Goal: Transaction & Acquisition: Purchase product/service

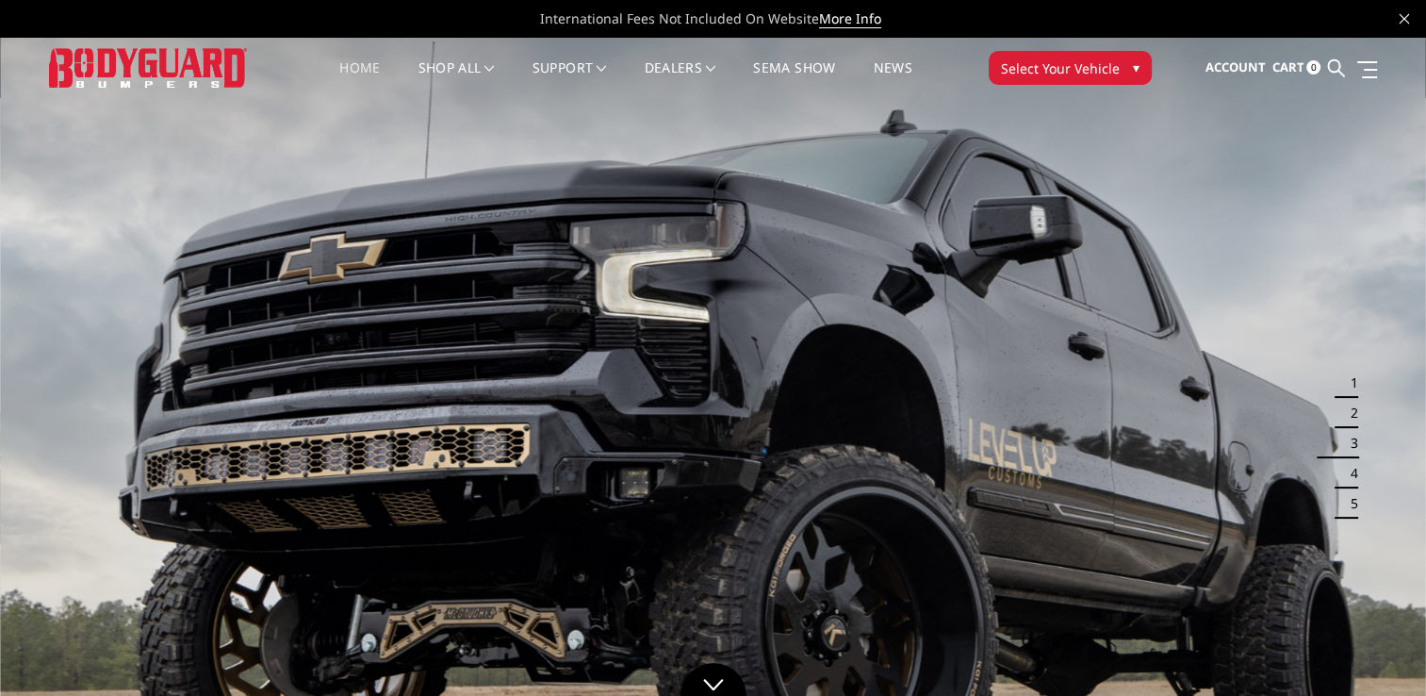
click at [356, 62] on link "Home" at bounding box center [359, 79] width 41 height 37
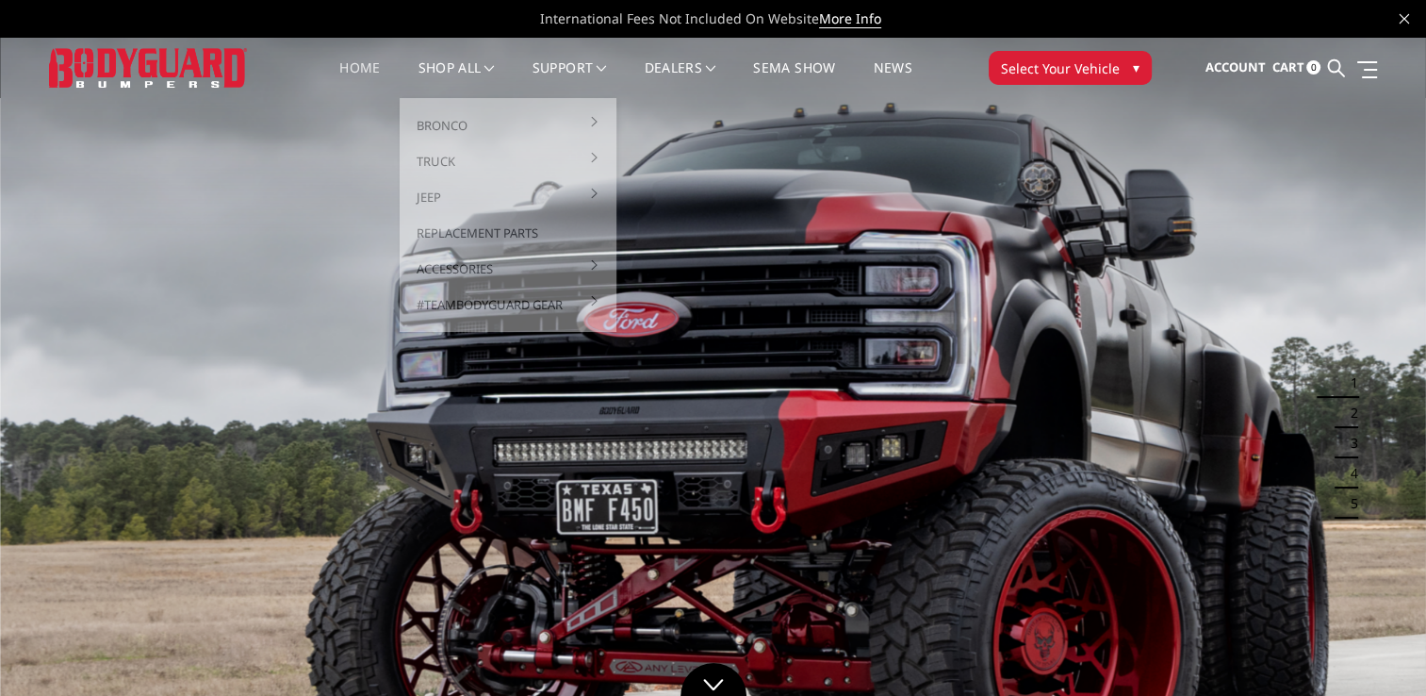
click at [440, 56] on nav "Home shop all Bronco 2021-2025 Bronco Front 2021-2025 Bronco Rear 2021-2025 Bro…" at bounding box center [626, 68] width 702 height 60
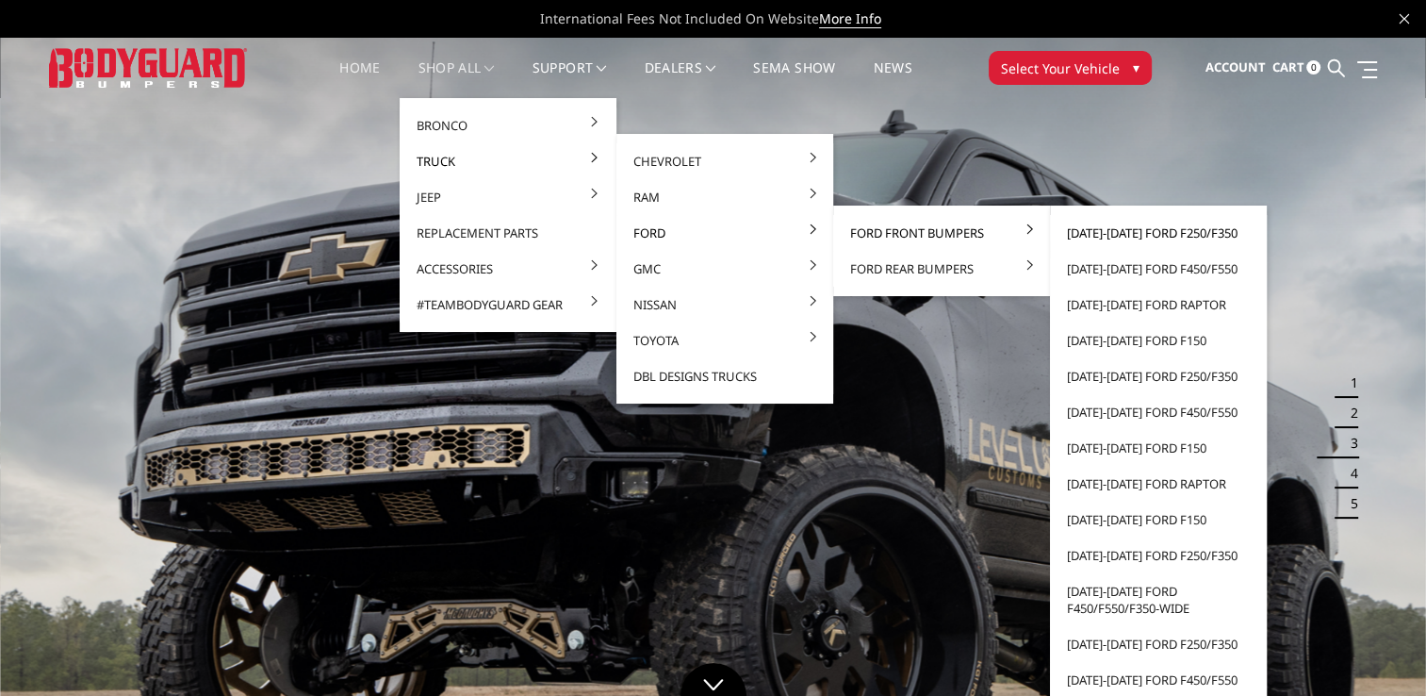
click at [1133, 228] on link "[DATE]-[DATE] Ford F250/F350" at bounding box center [1159, 233] width 202 height 36
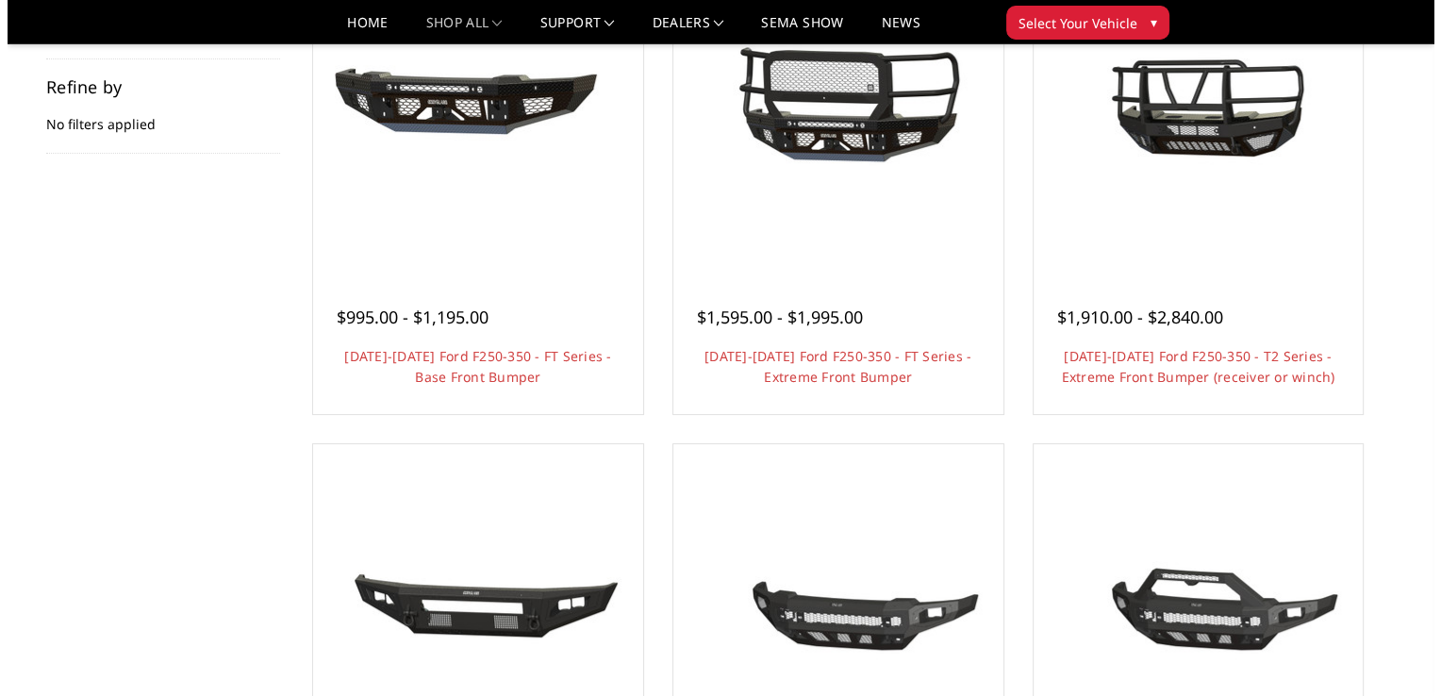
scroll to position [94, 0]
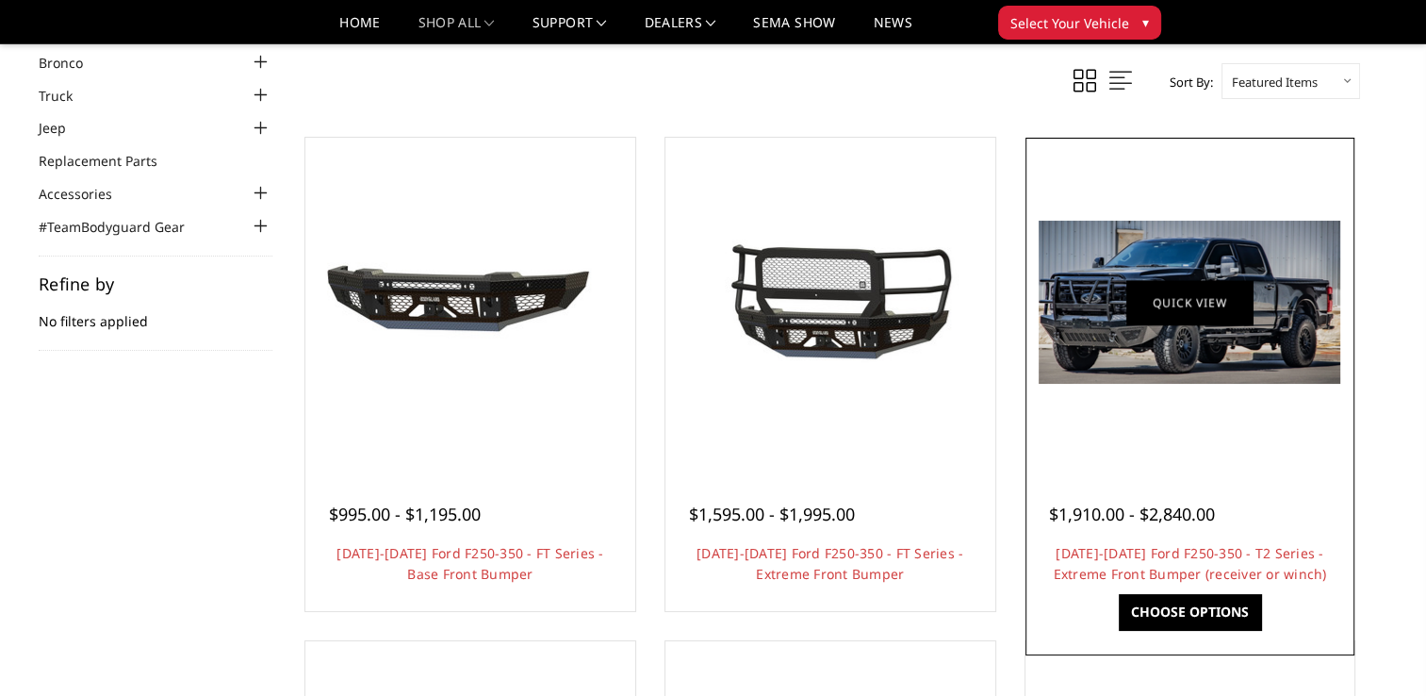
click at [1251, 323] on link "Quick view" at bounding box center [1190, 302] width 126 height 44
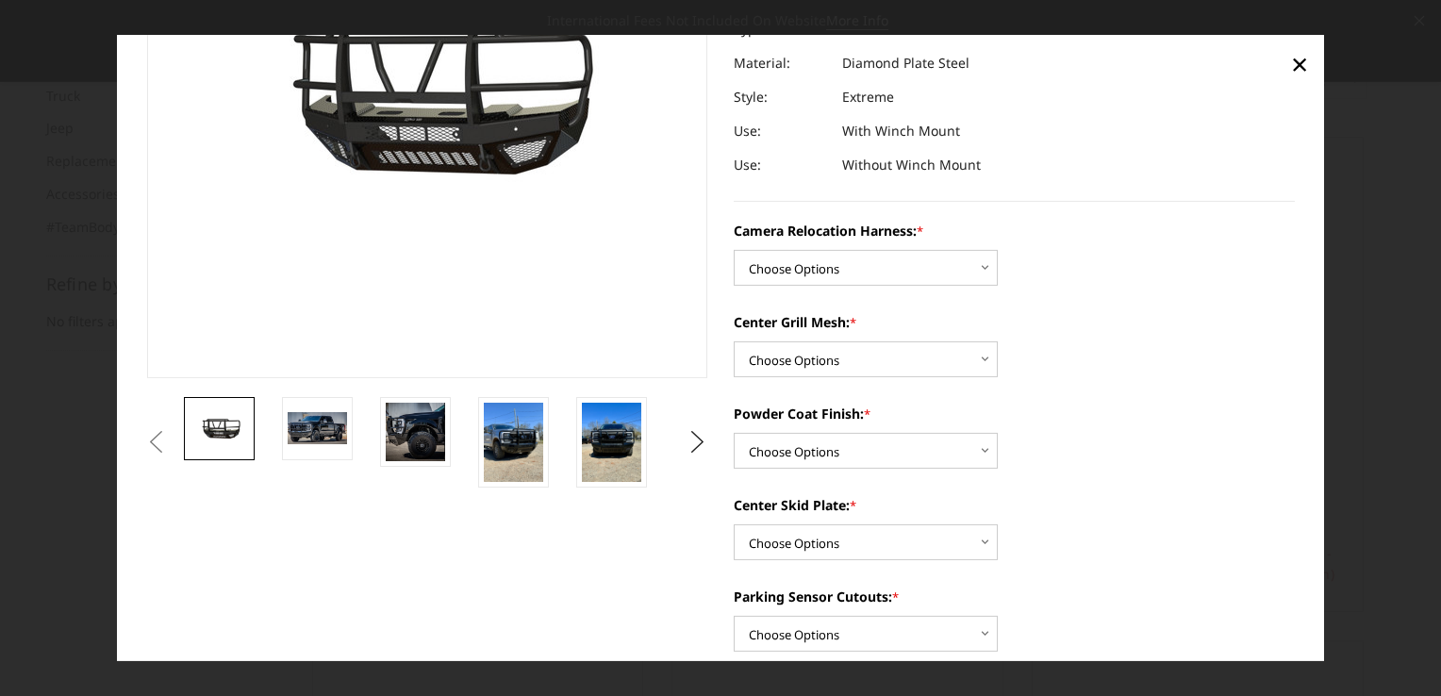
scroll to position [283, 0]
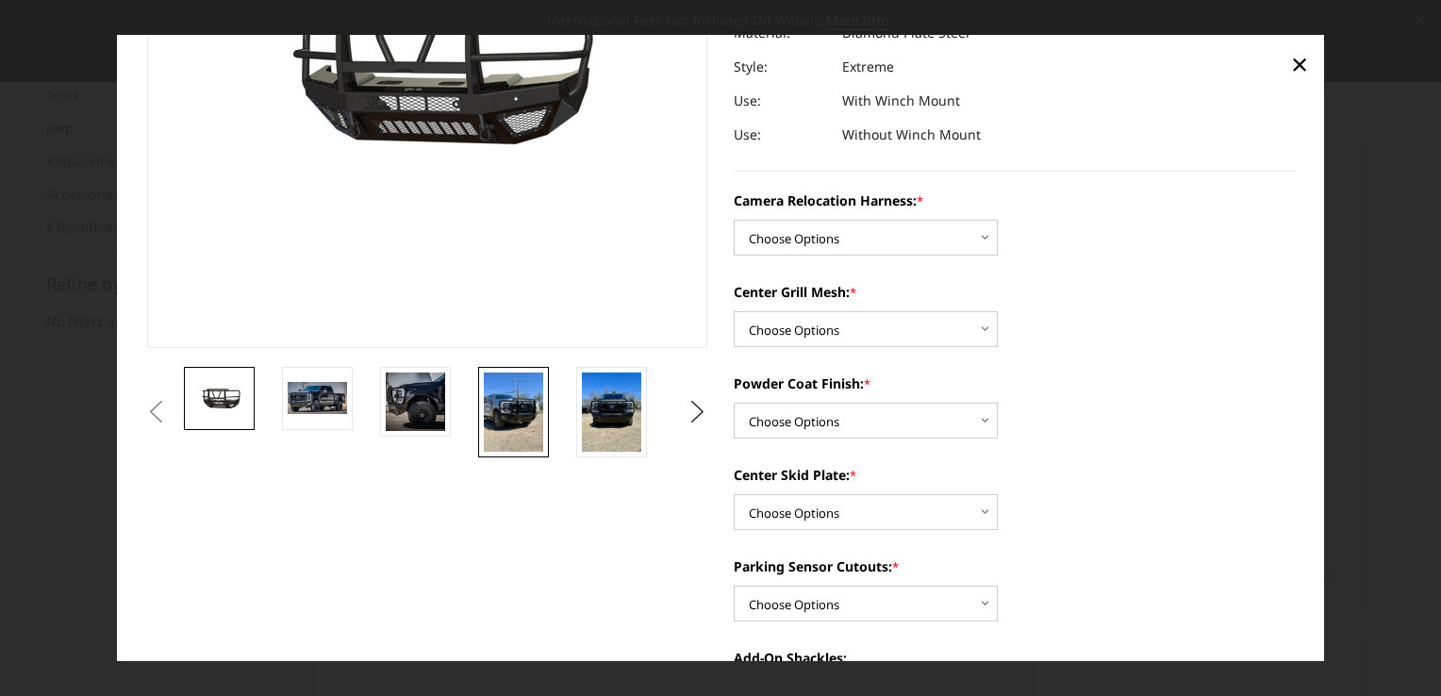
click at [516, 420] on img at bounding box center [513, 410] width 59 height 79
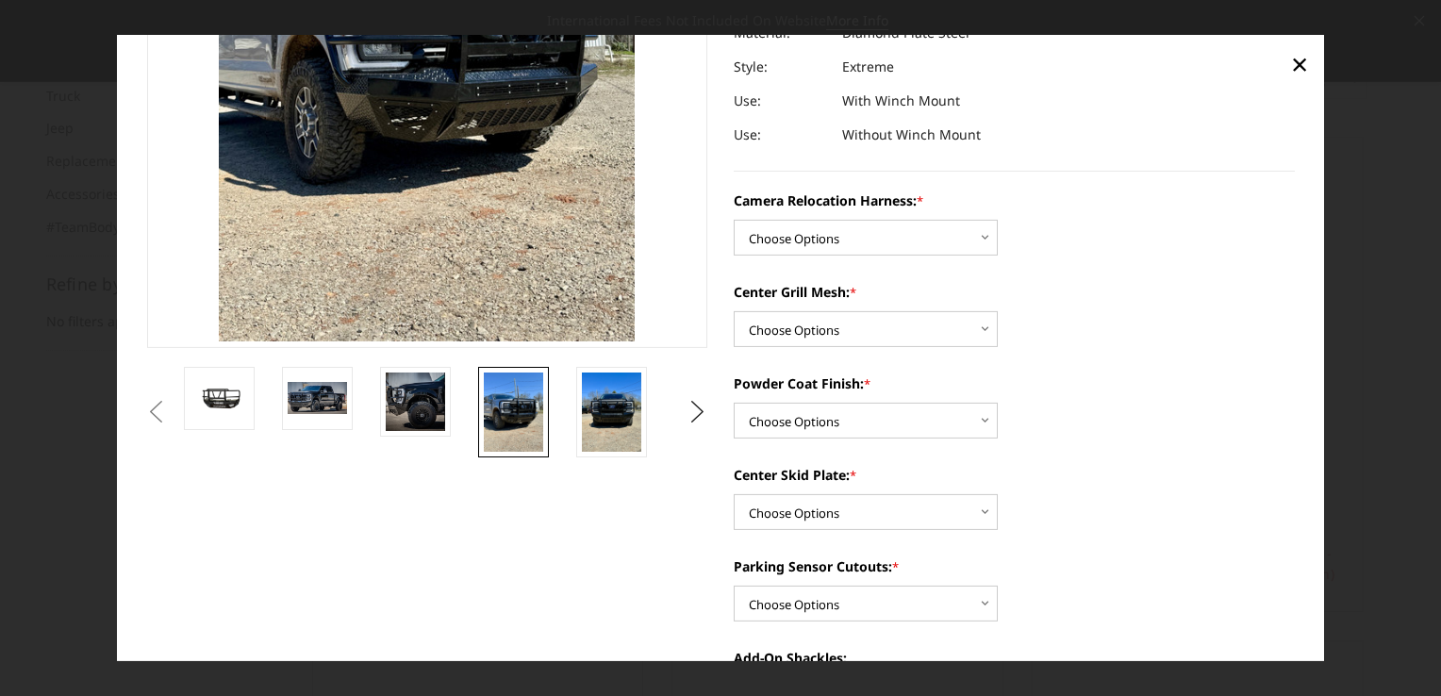
scroll to position [137, 0]
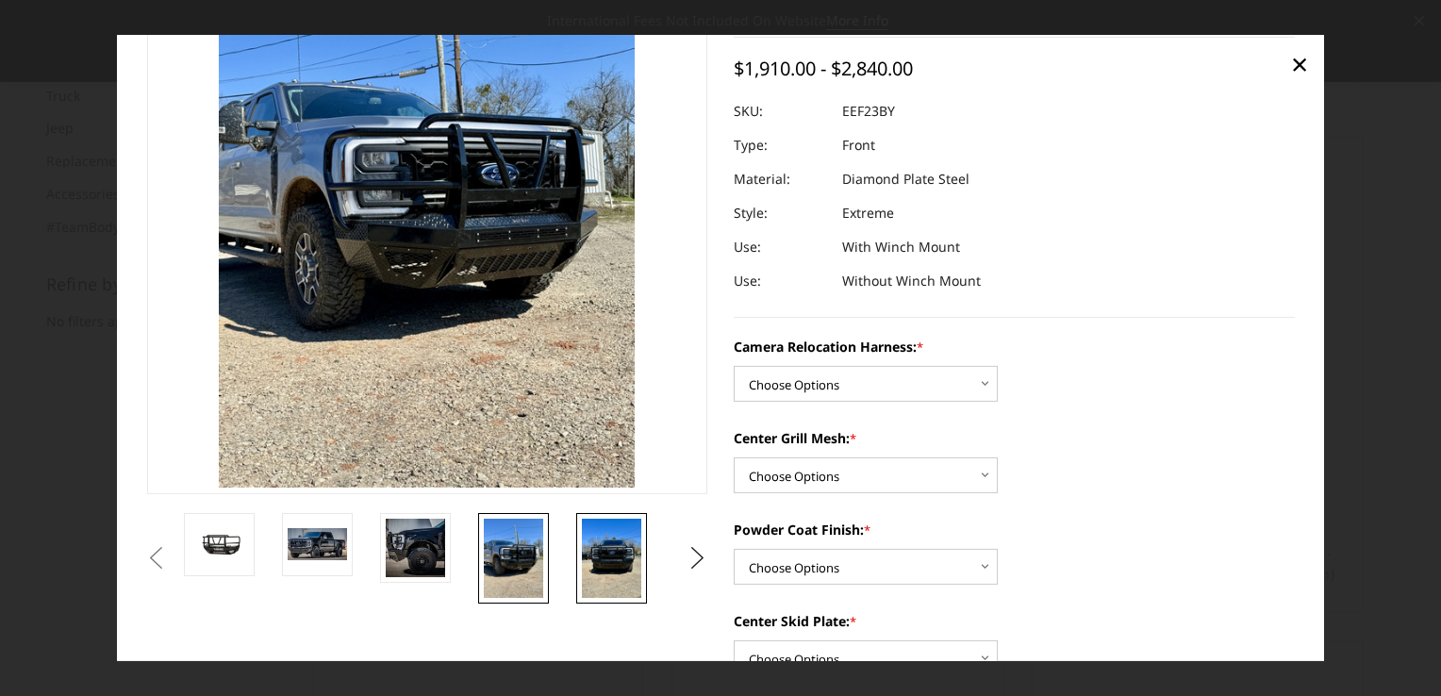
click at [611, 548] on img at bounding box center [611, 557] width 59 height 79
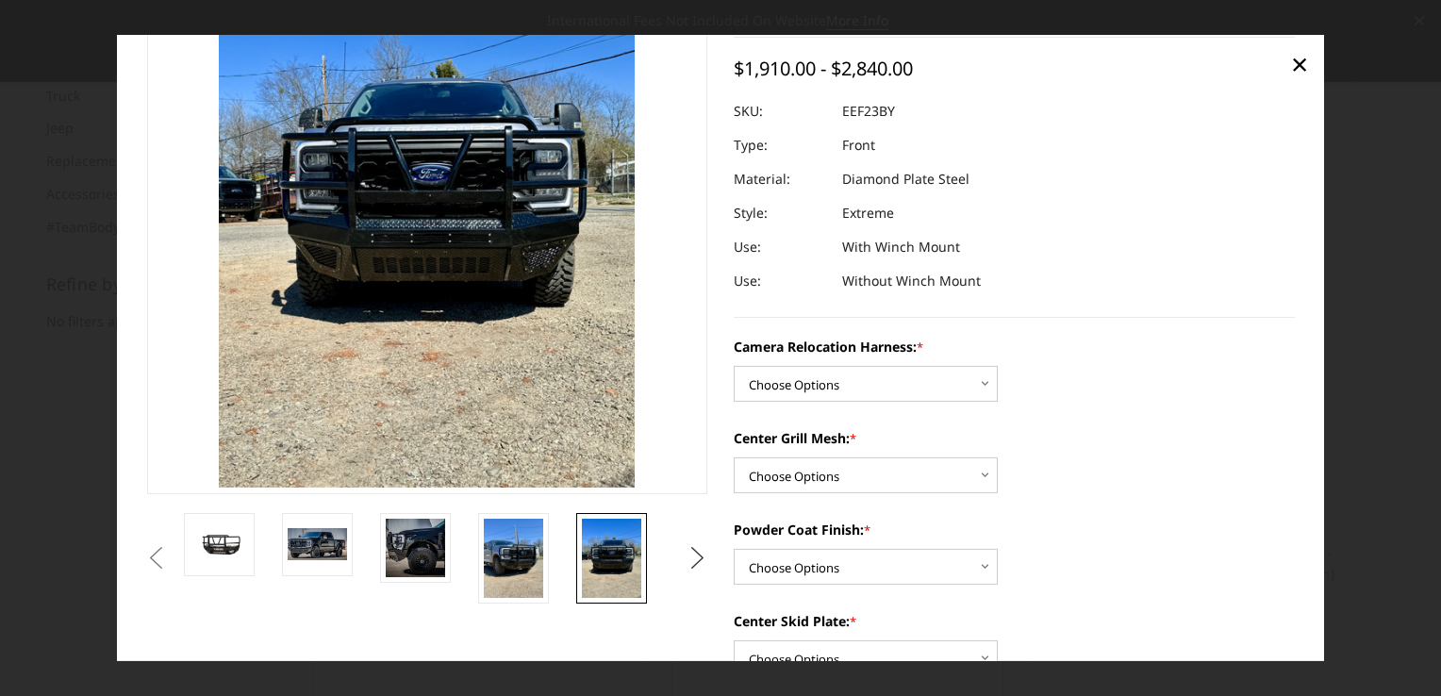
click at [687, 562] on button "Next" at bounding box center [698, 557] width 28 height 28
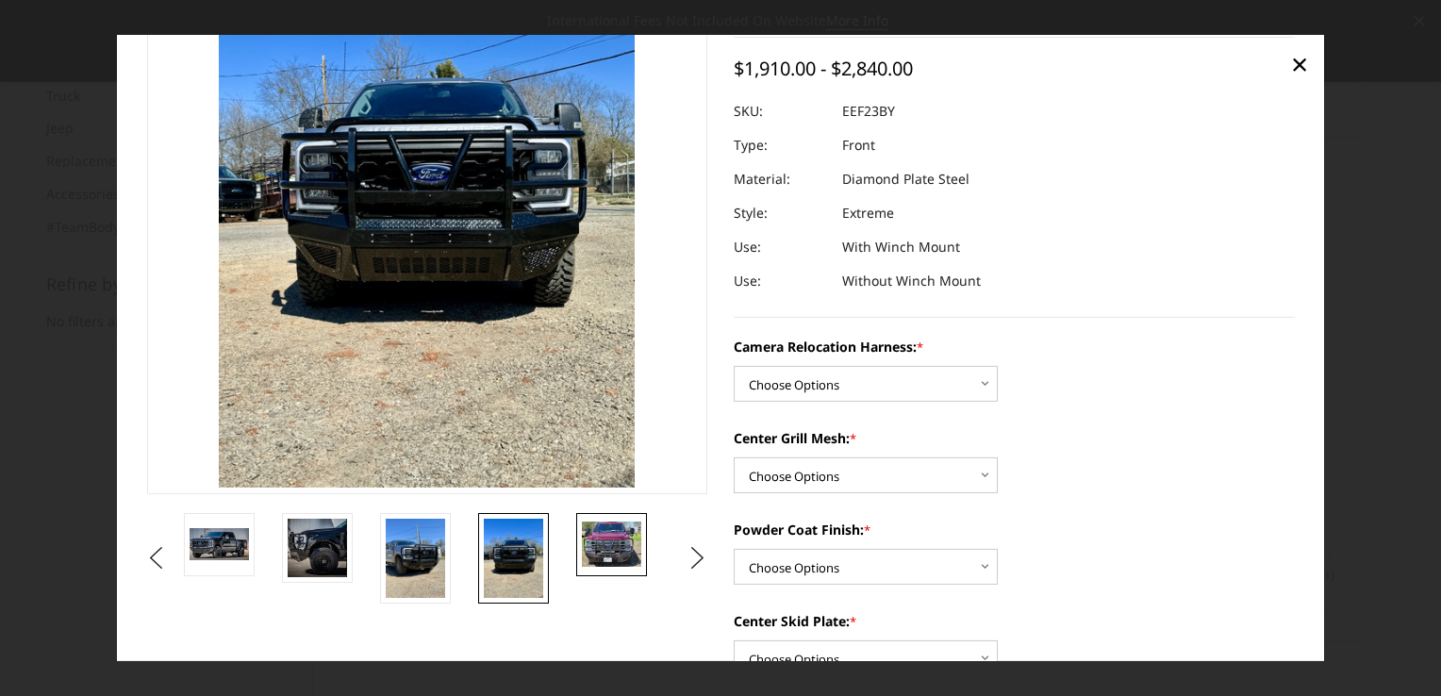
click at [621, 556] on img at bounding box center [611, 543] width 59 height 44
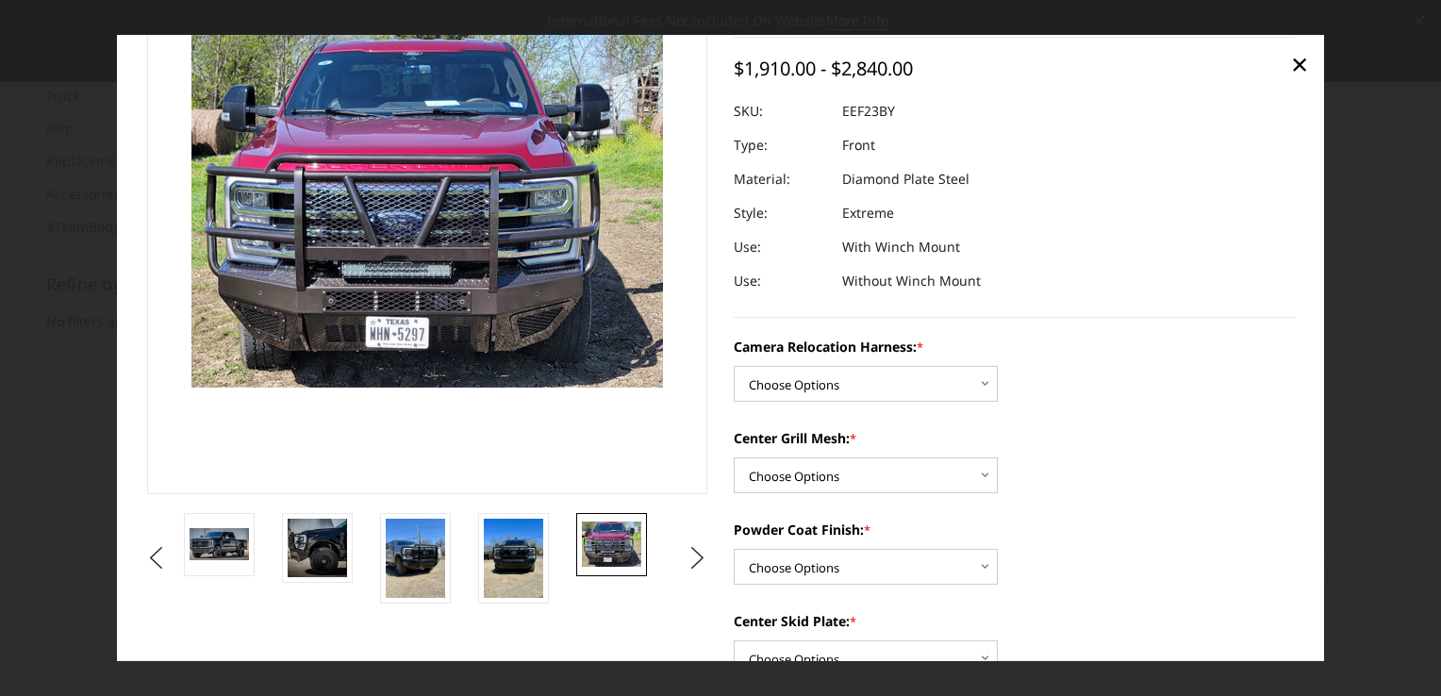
scroll to position [238, 0]
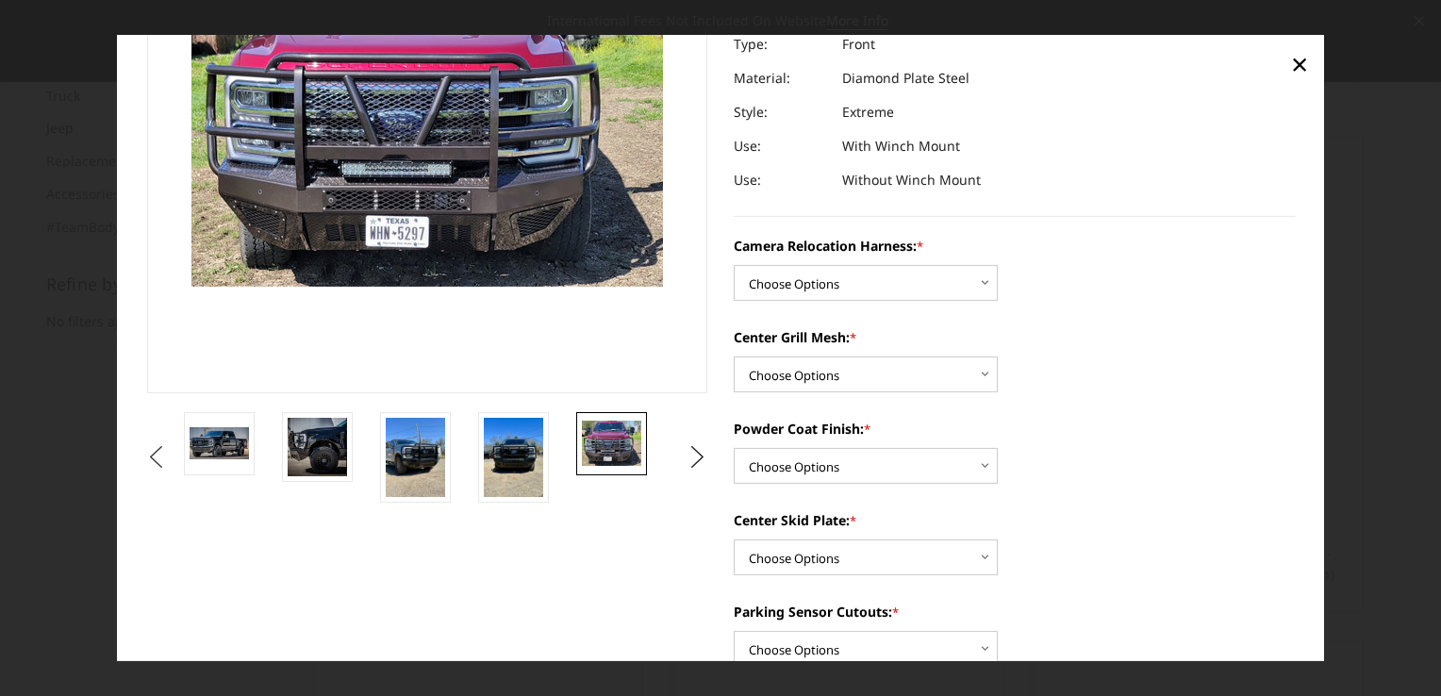
click at [171, 445] on button "Previous" at bounding box center [156, 456] width 28 height 28
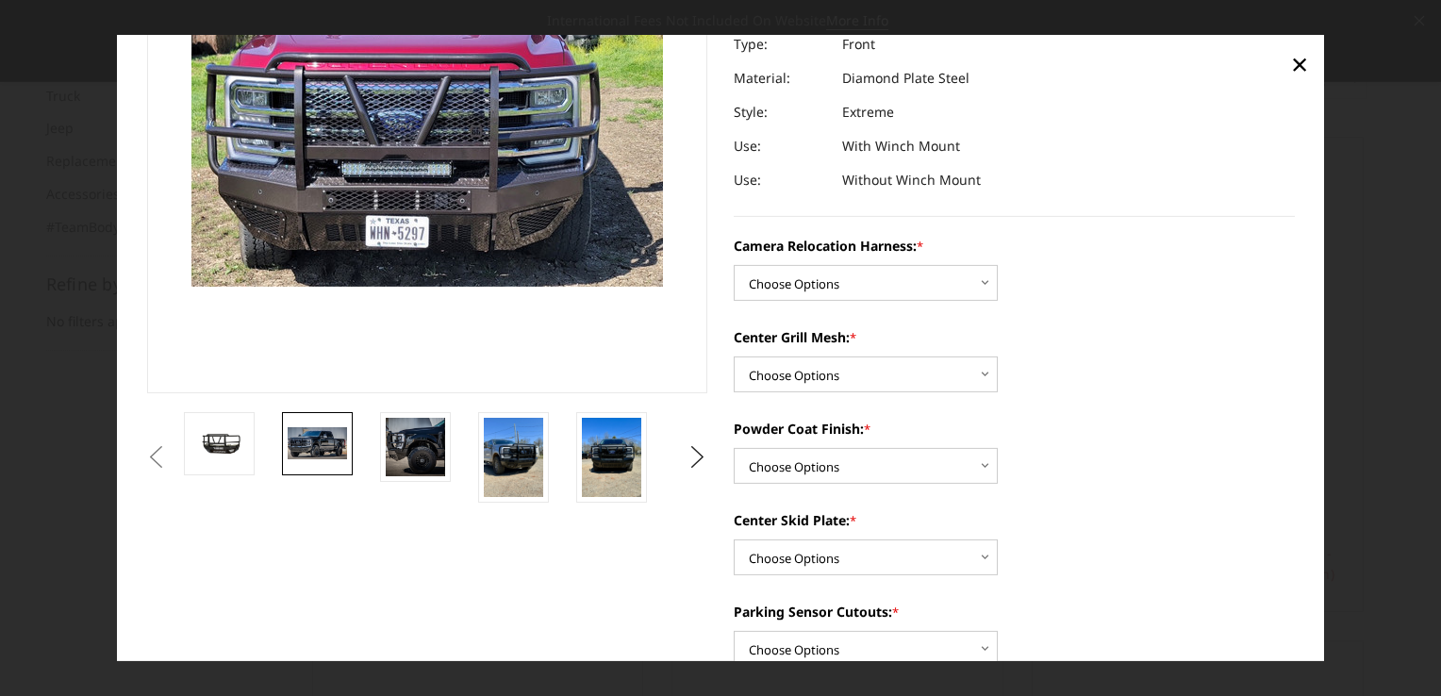
click at [323, 437] on img at bounding box center [317, 443] width 59 height 32
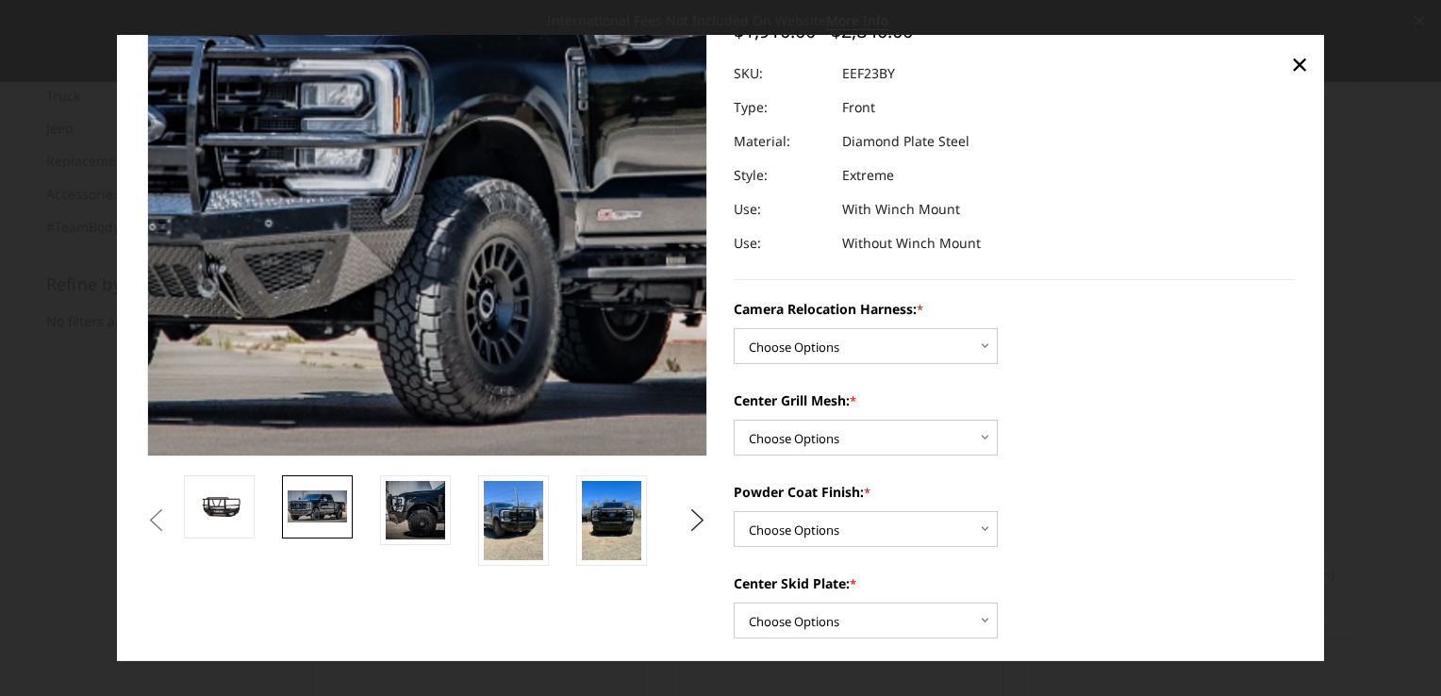
scroll to position [143, 0]
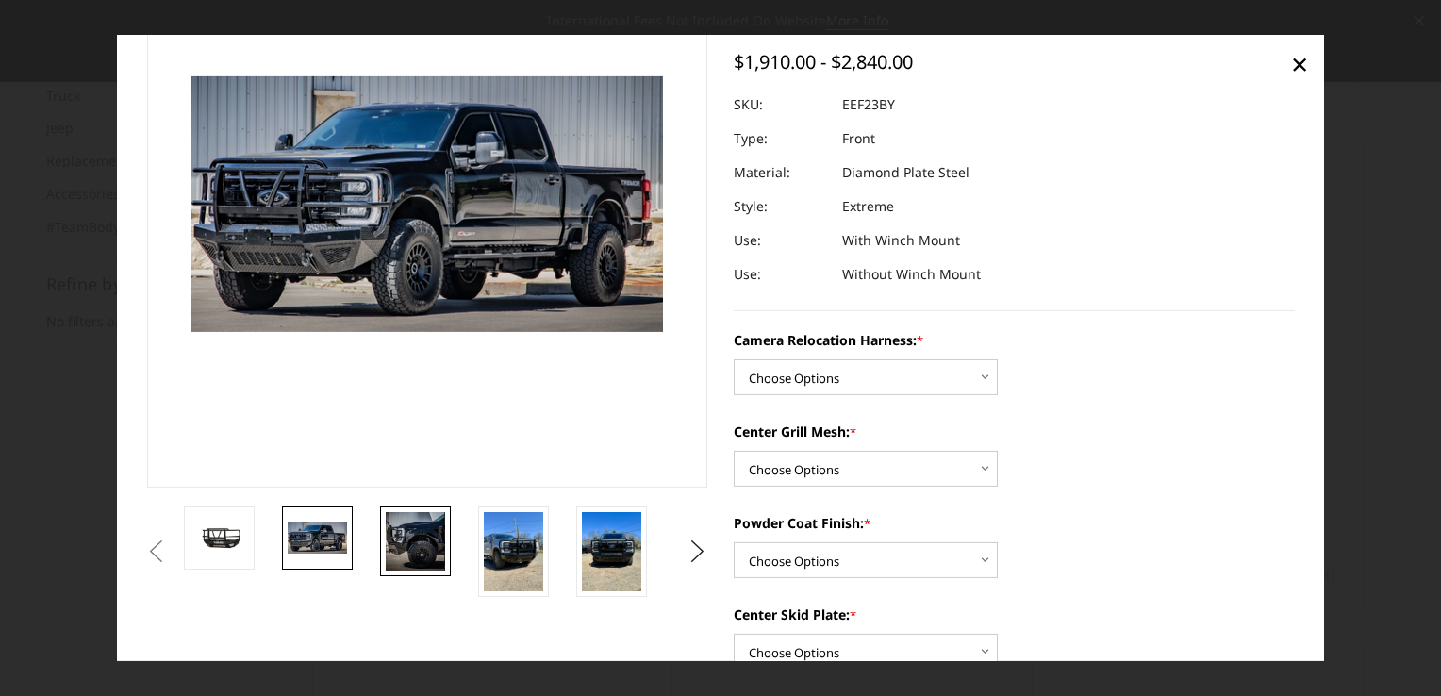
click at [433, 545] on img at bounding box center [415, 540] width 59 height 59
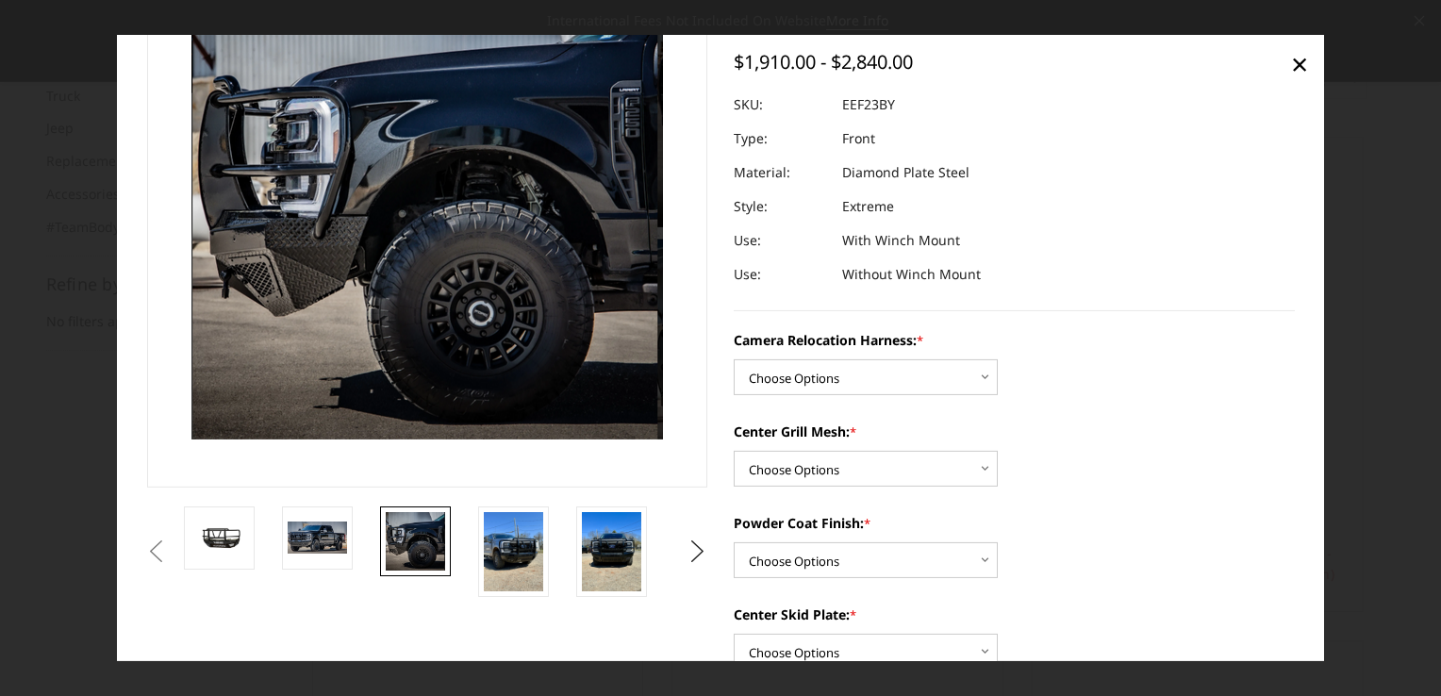
scroll to position [36, 0]
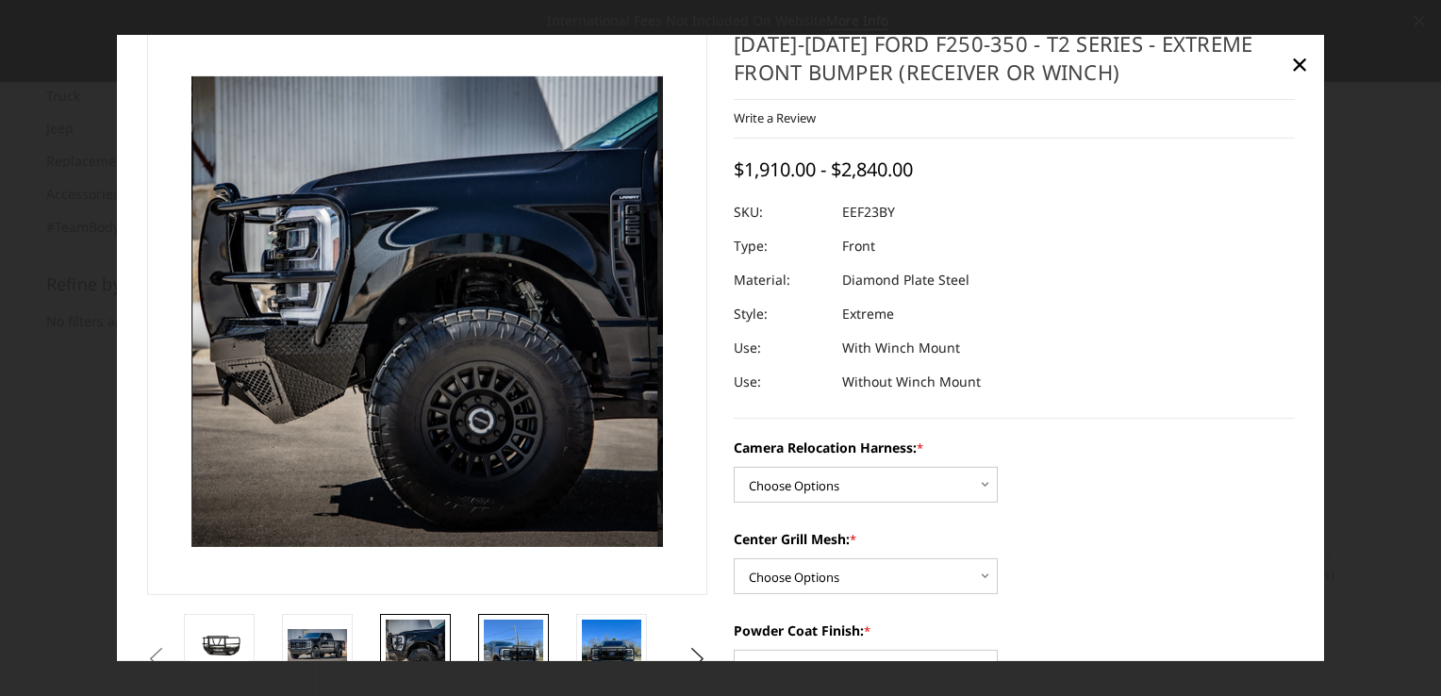
click at [504, 638] on img at bounding box center [513, 657] width 59 height 79
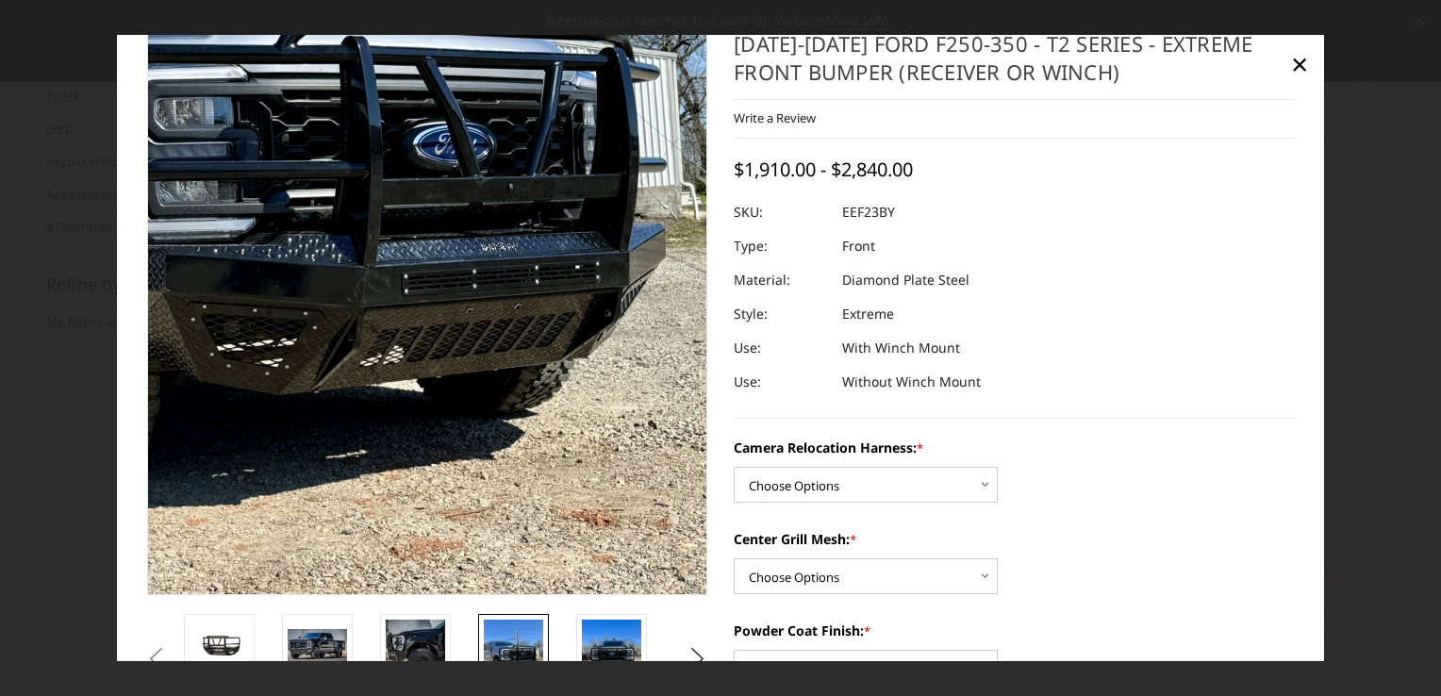
click at [627, 389] on img at bounding box center [294, 225] width 905 height 1207
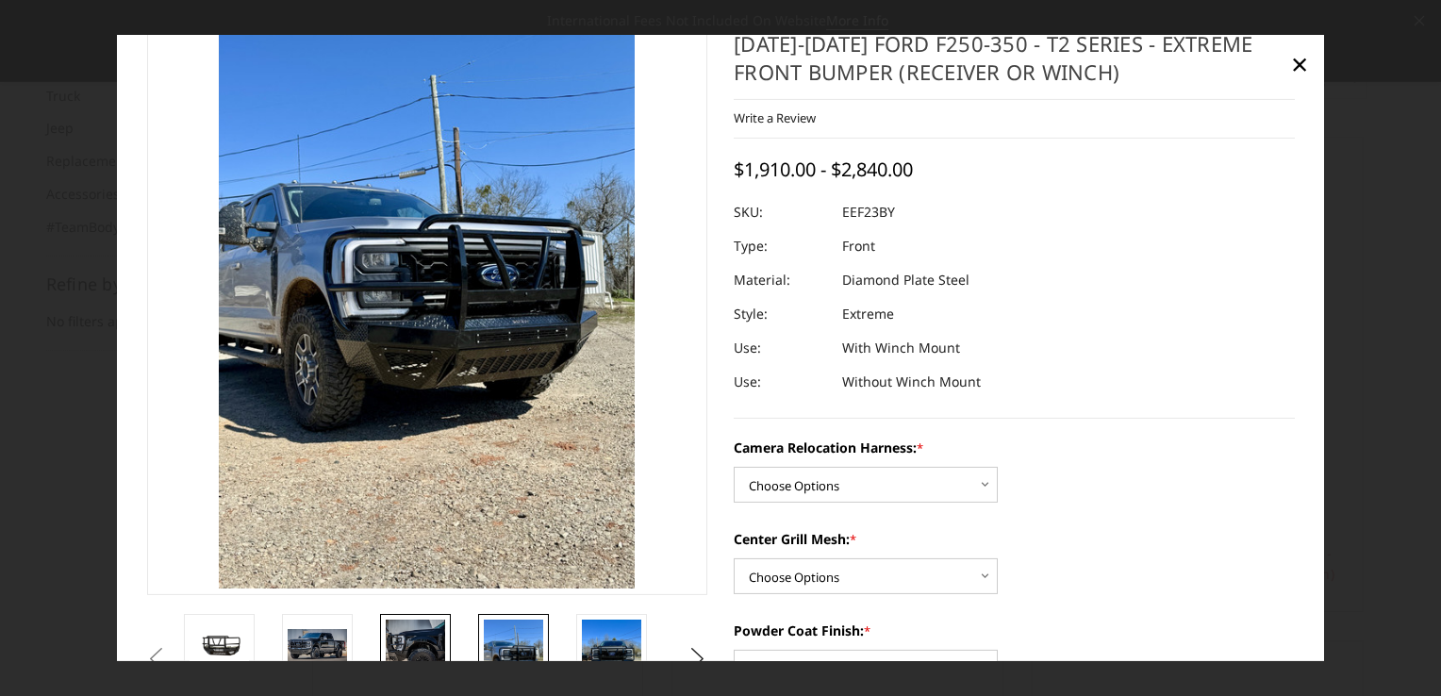
click at [423, 618] on img at bounding box center [415, 647] width 59 height 59
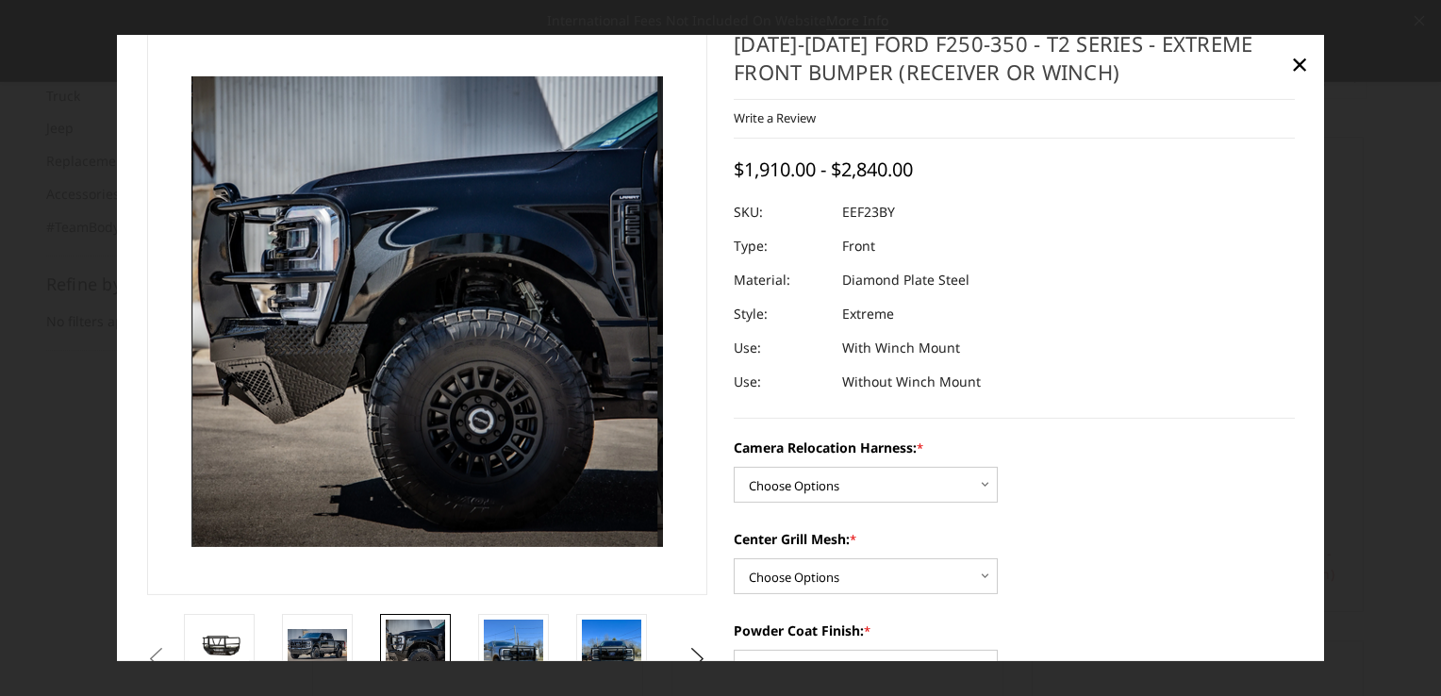
scroll to position [224, 0]
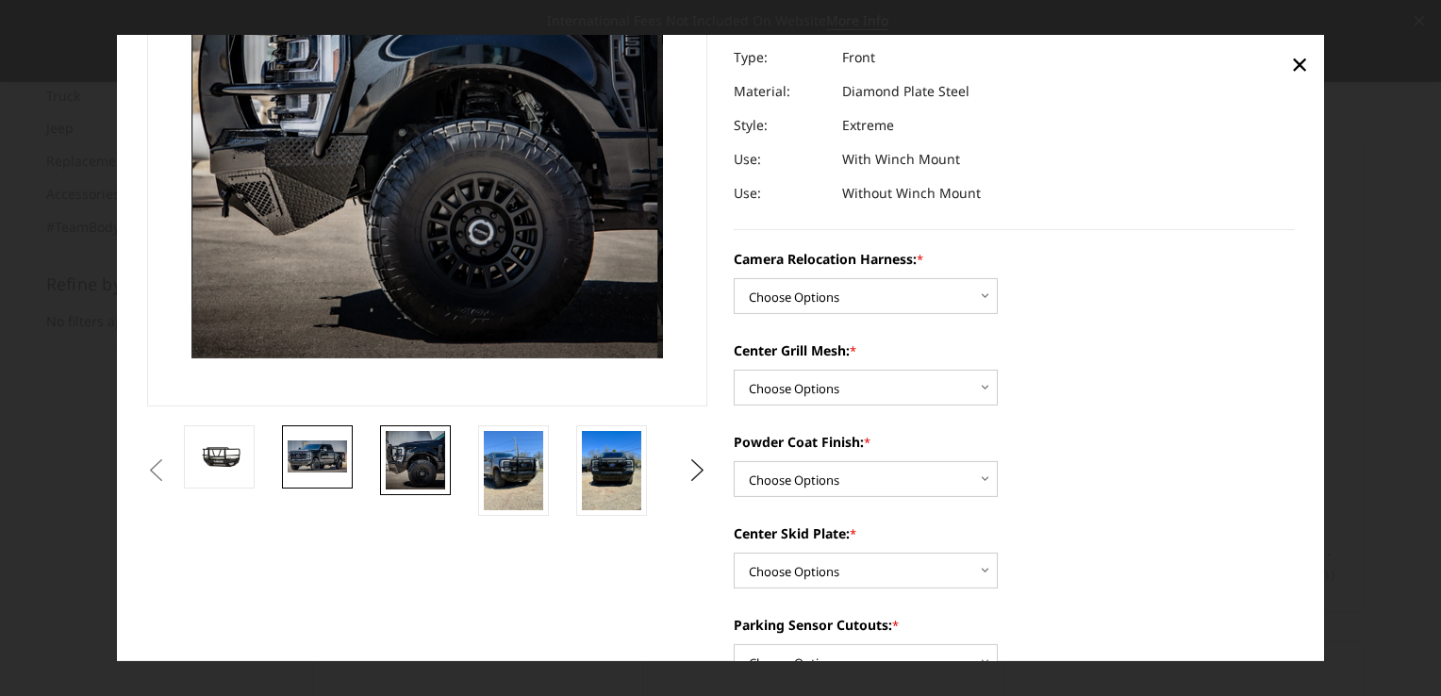
click at [287, 449] on link at bounding box center [317, 455] width 71 height 63
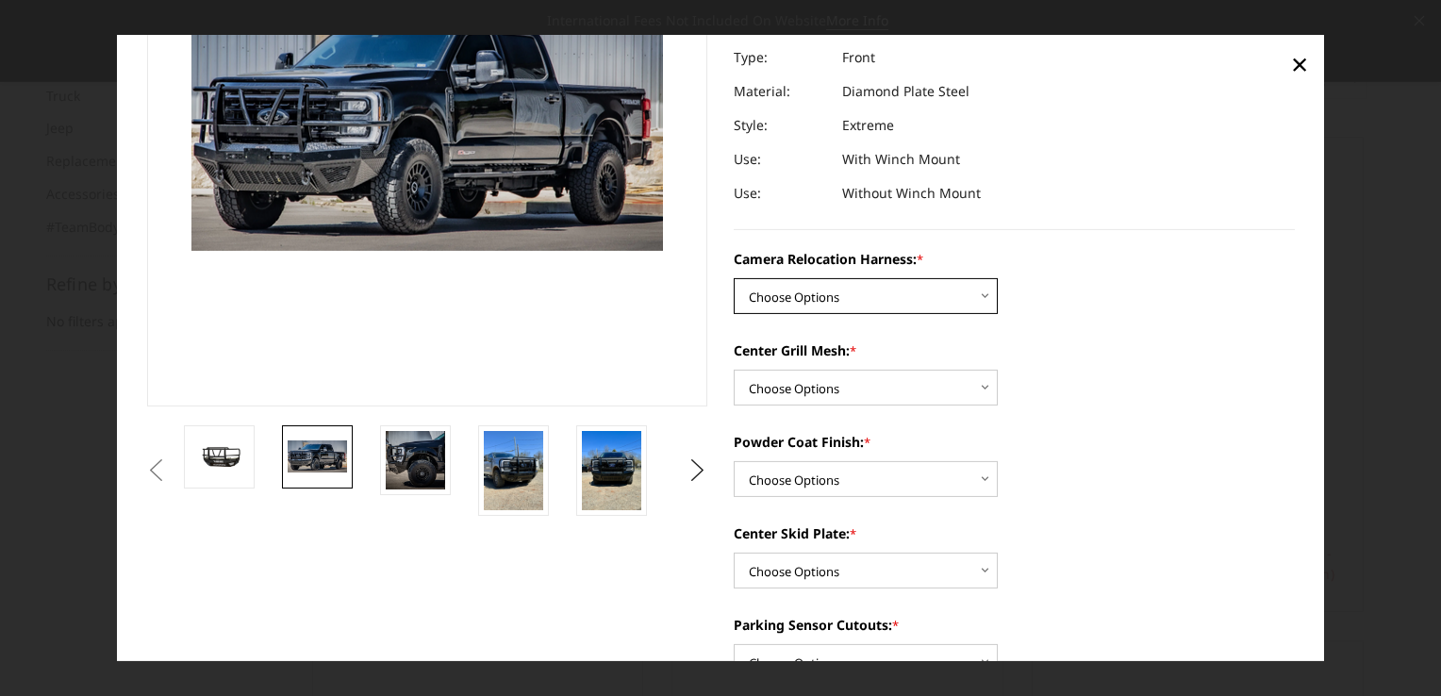
click at [977, 300] on select "Choose Options Without camera harness With camera harness" at bounding box center [865, 296] width 264 height 36
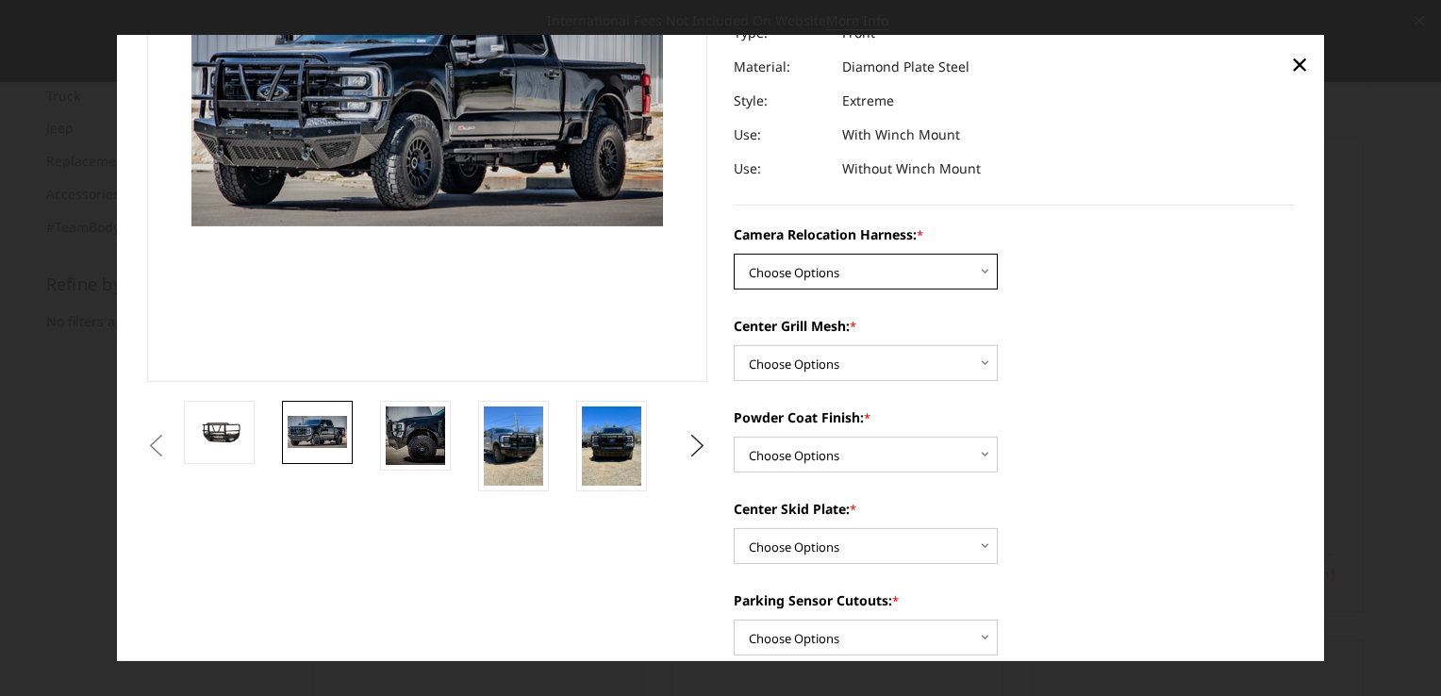
scroll to position [319, 0]
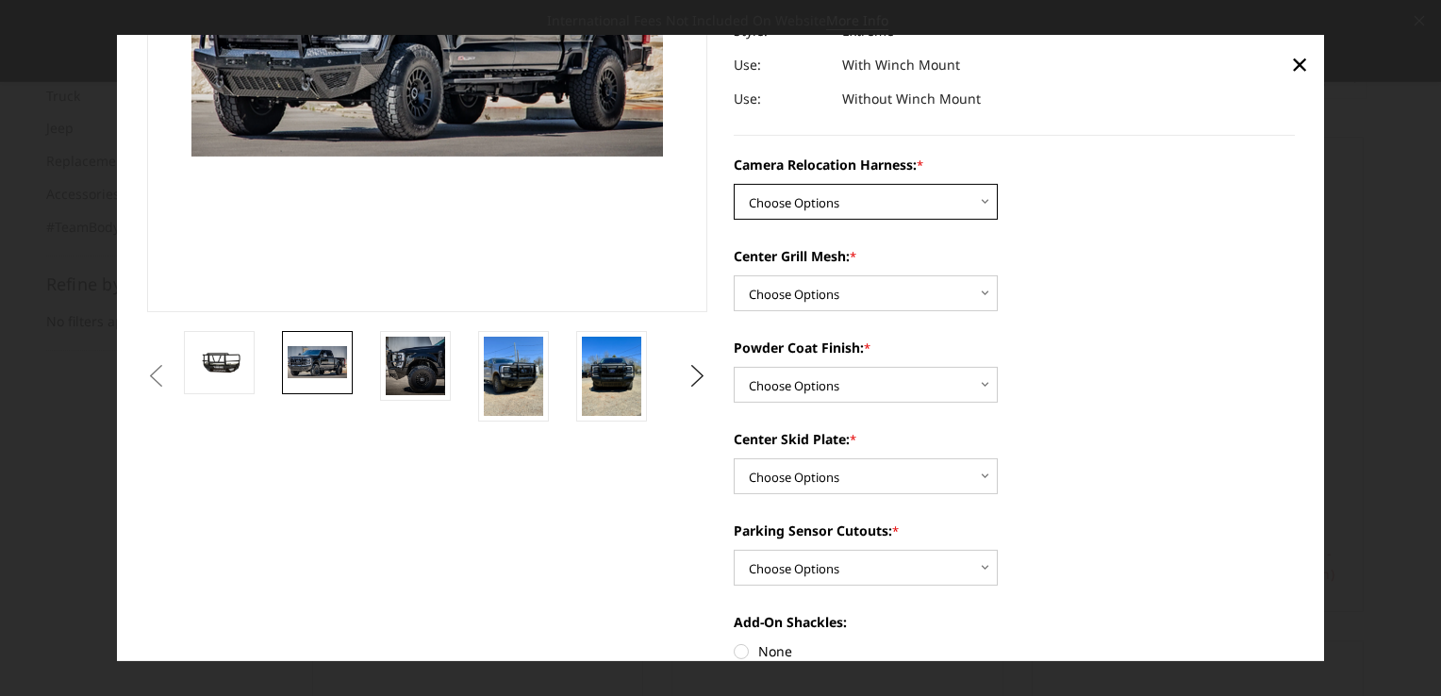
click at [968, 196] on select "Choose Options Without camera harness With camera harness" at bounding box center [865, 202] width 264 height 36
select select "3753"
click at [733, 184] on select "Choose Options Without camera harness With camera harness" at bounding box center [865, 202] width 264 height 36
click at [972, 296] on select "Choose Options Without expanded metal With expanded metal" at bounding box center [865, 293] width 264 height 36
click at [733, 275] on select "Choose Options Without expanded metal With expanded metal" at bounding box center [865, 293] width 264 height 36
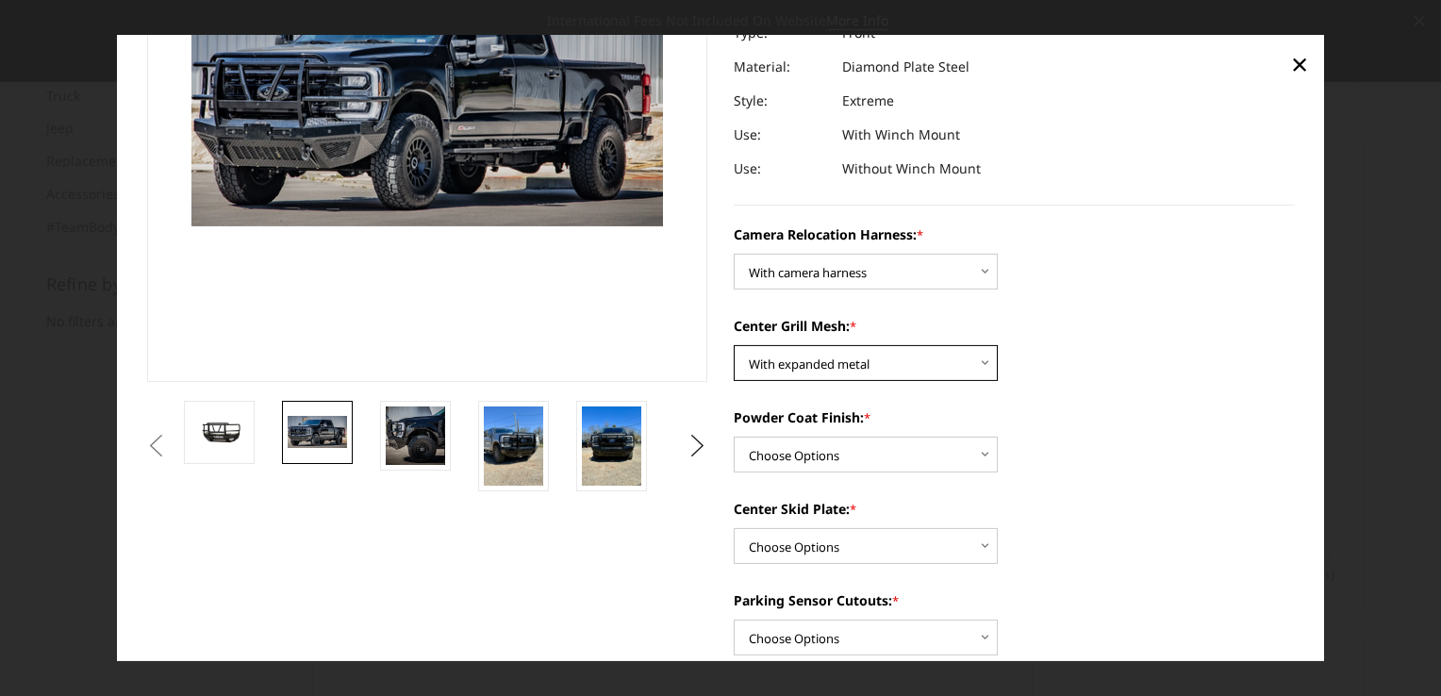
scroll to position [130, 0]
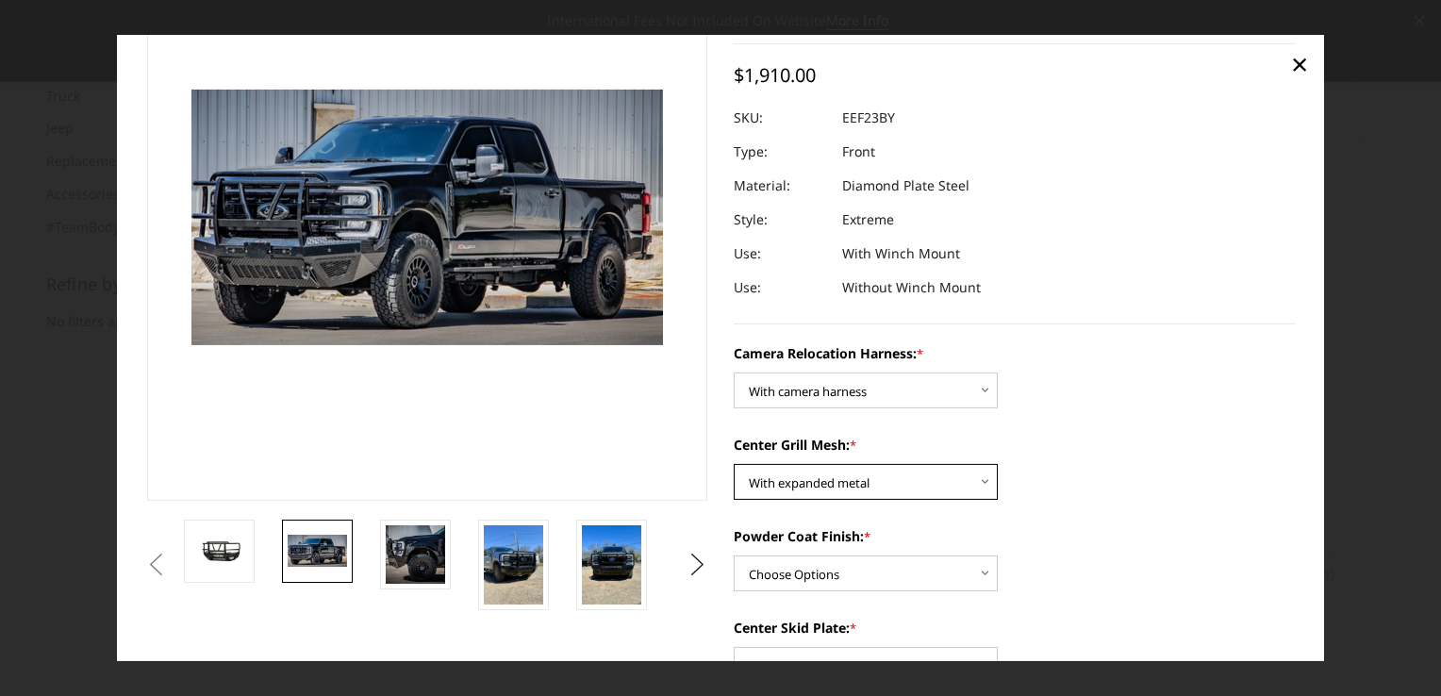
click at [978, 476] on select "Choose Options Without expanded metal With expanded metal" at bounding box center [865, 482] width 264 height 36
select select "3752"
click at [733, 464] on select "Choose Options Without expanded metal With expanded metal" at bounding box center [865, 482] width 264 height 36
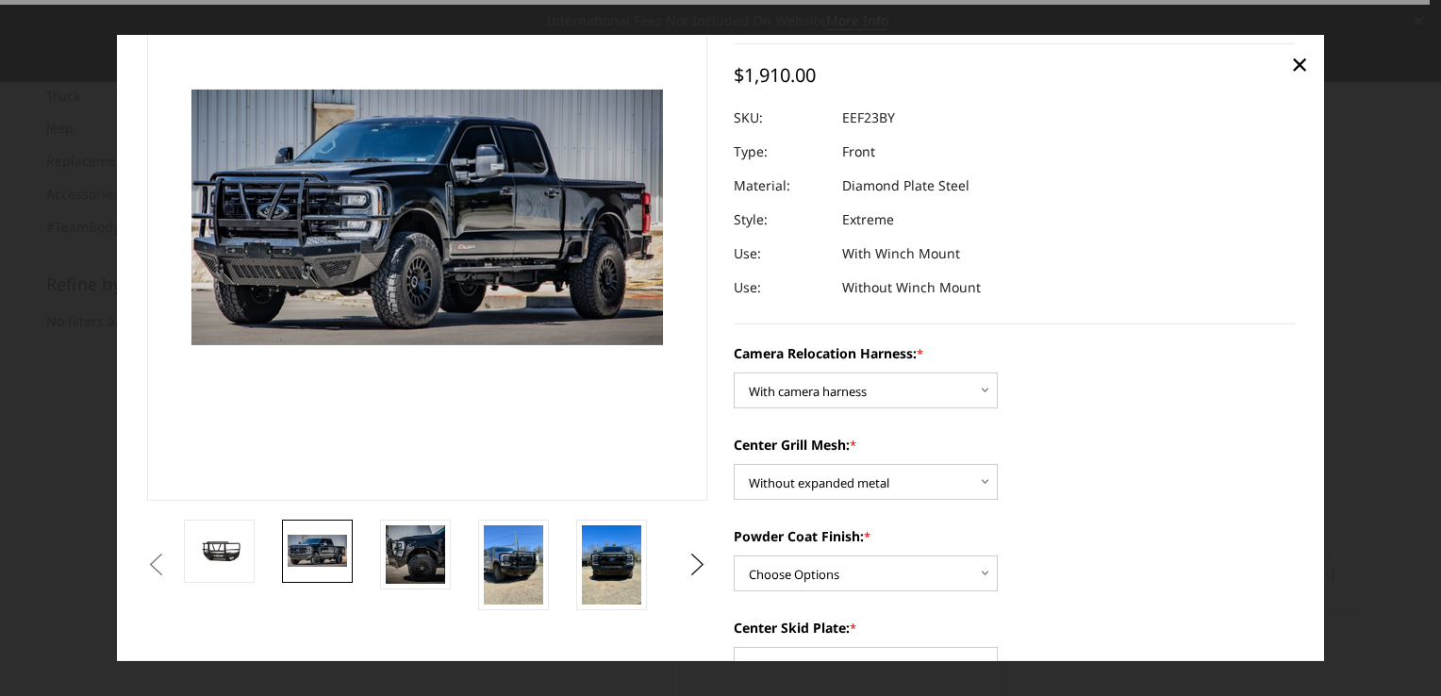
click at [1090, 497] on div "Center Grill Mesh: * Choose Options Without expanded metal With expanded metal" at bounding box center [1013, 467] width 561 height 65
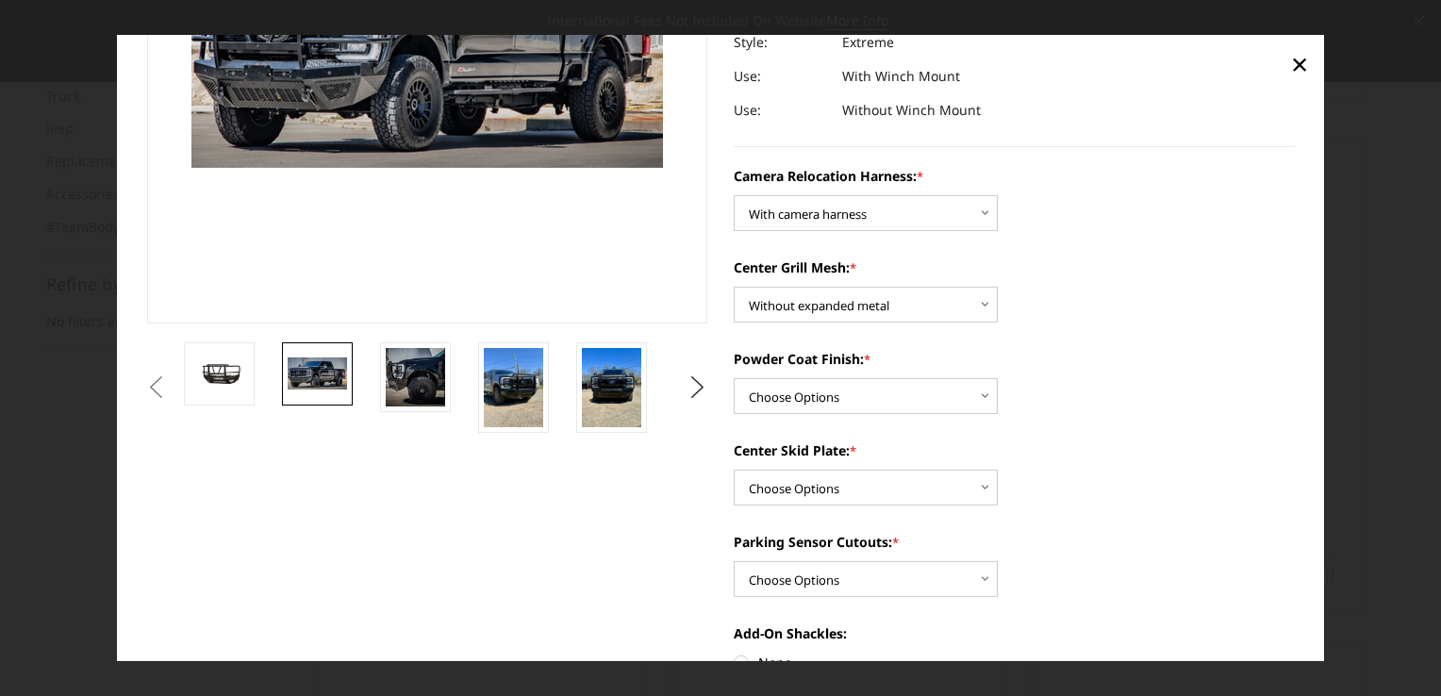
scroll to position [319, 0]
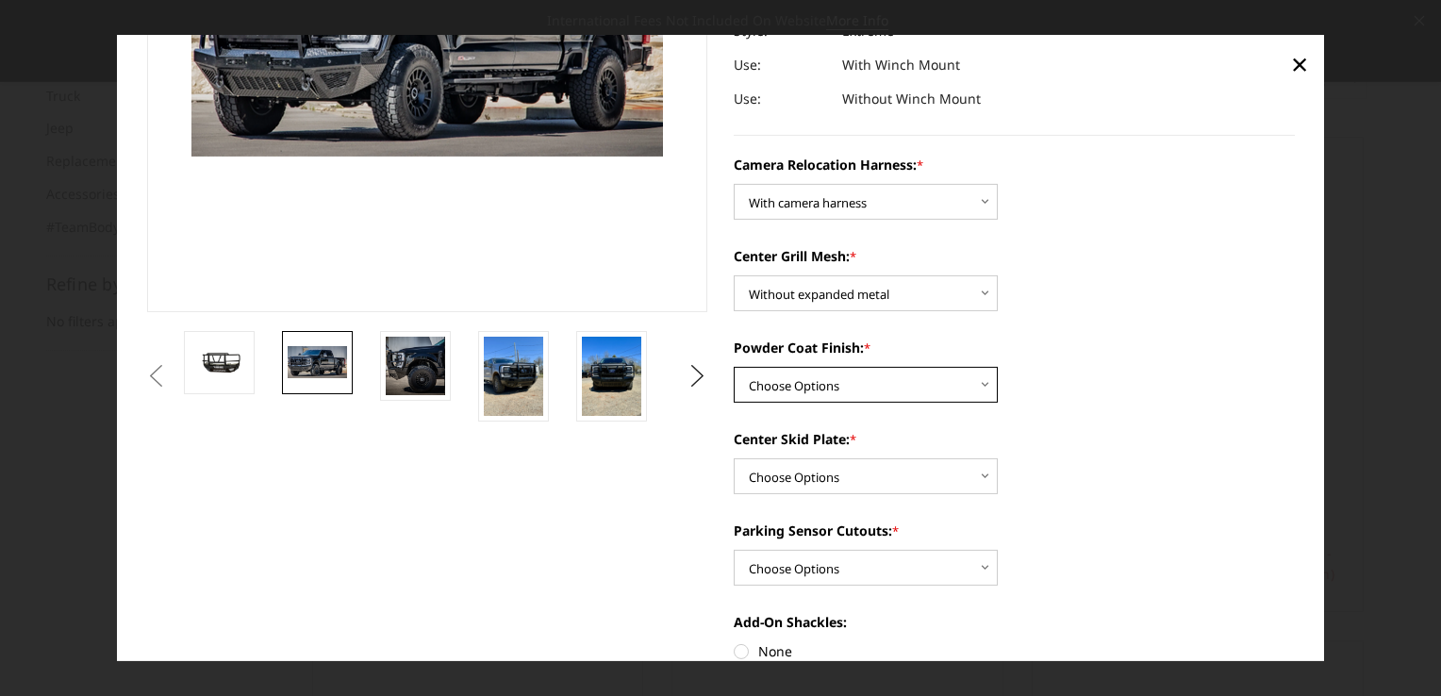
click at [975, 387] on select "Choose Options Textured Black Powder Coat Gloss Black Powder Coat Bare Metal" at bounding box center [865, 385] width 264 height 36
select select "3749"
click at [733, 367] on select "Choose Options Textured Black Powder Coat Gloss Black Powder Coat Bare Metal" at bounding box center [865, 385] width 264 height 36
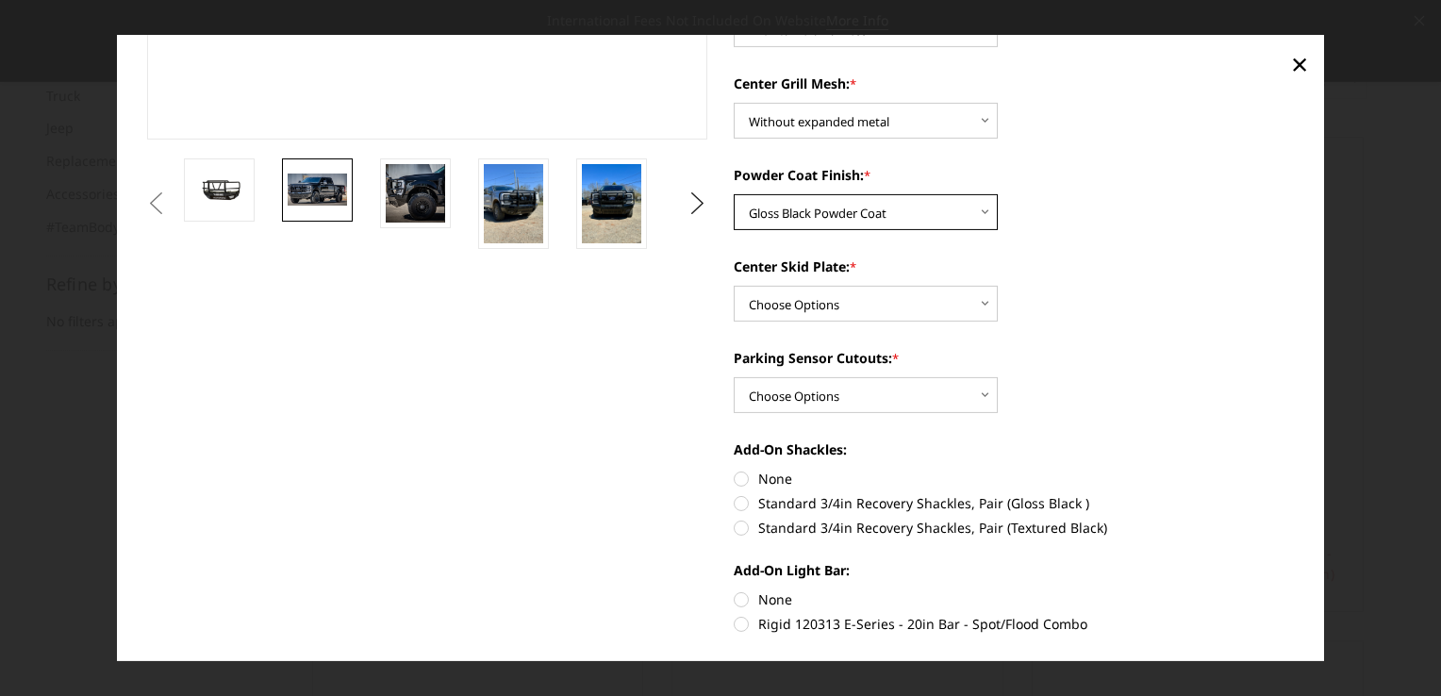
scroll to position [507, 0]
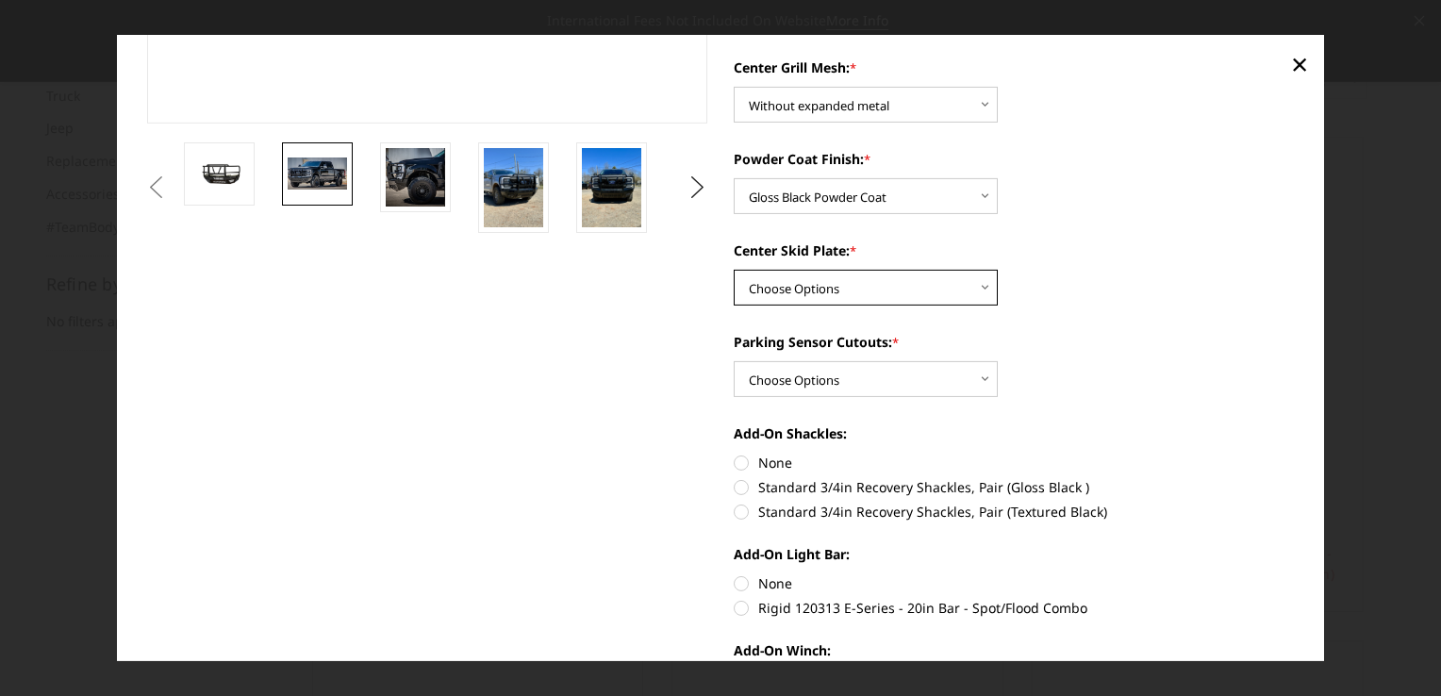
click at [983, 291] on select "Choose Options Winch Mount Skid Plate Standard Skid Plate (included) 2" Receive…" at bounding box center [865, 288] width 264 height 36
select select "3746"
click at [733, 270] on select "Choose Options Winch Mount Skid Plate Standard Skid Plate (included) 2" Receive…" at bounding box center [865, 288] width 264 height 36
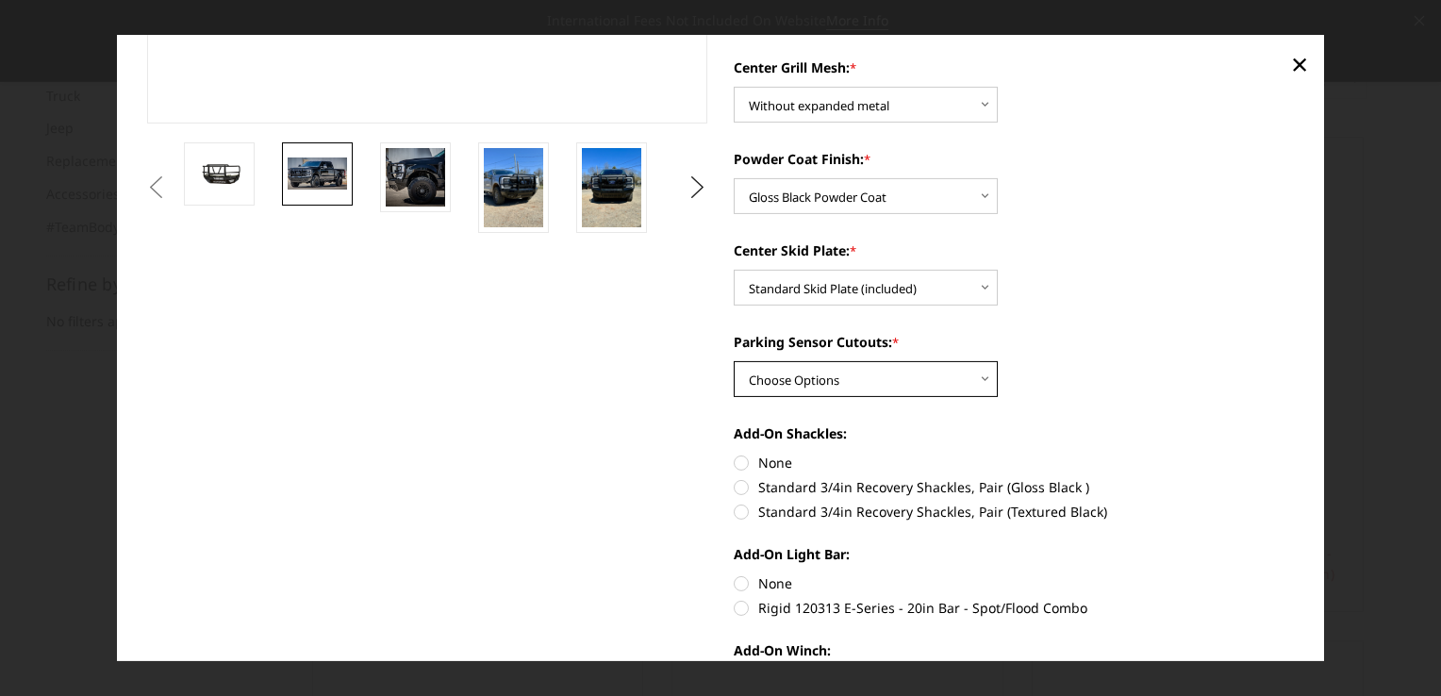
click at [973, 382] on select "Choose Options Yes - With Parking Sensor Cutouts" at bounding box center [865, 379] width 264 height 36
select select "3744"
click at [733, 361] on select "Choose Options Yes - With Parking Sensor Cutouts" at bounding box center [865, 379] width 264 height 36
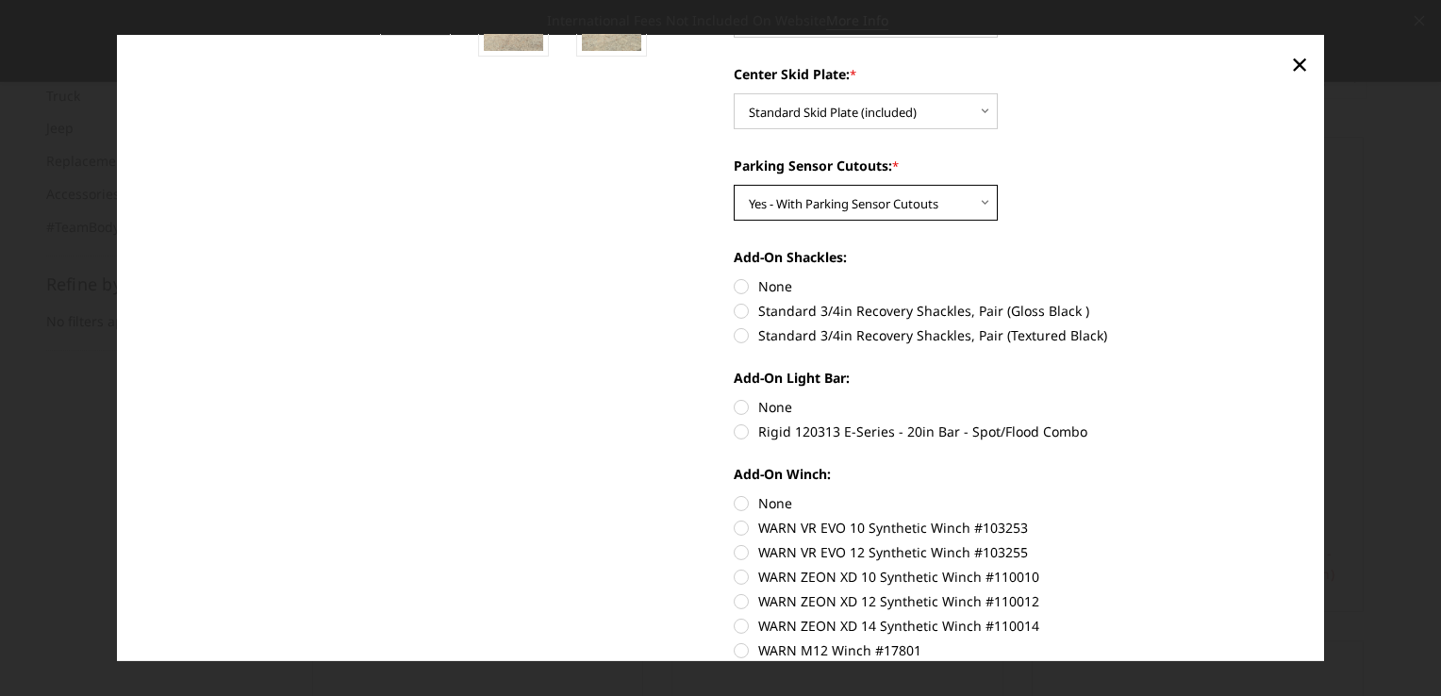
scroll to position [696, 0]
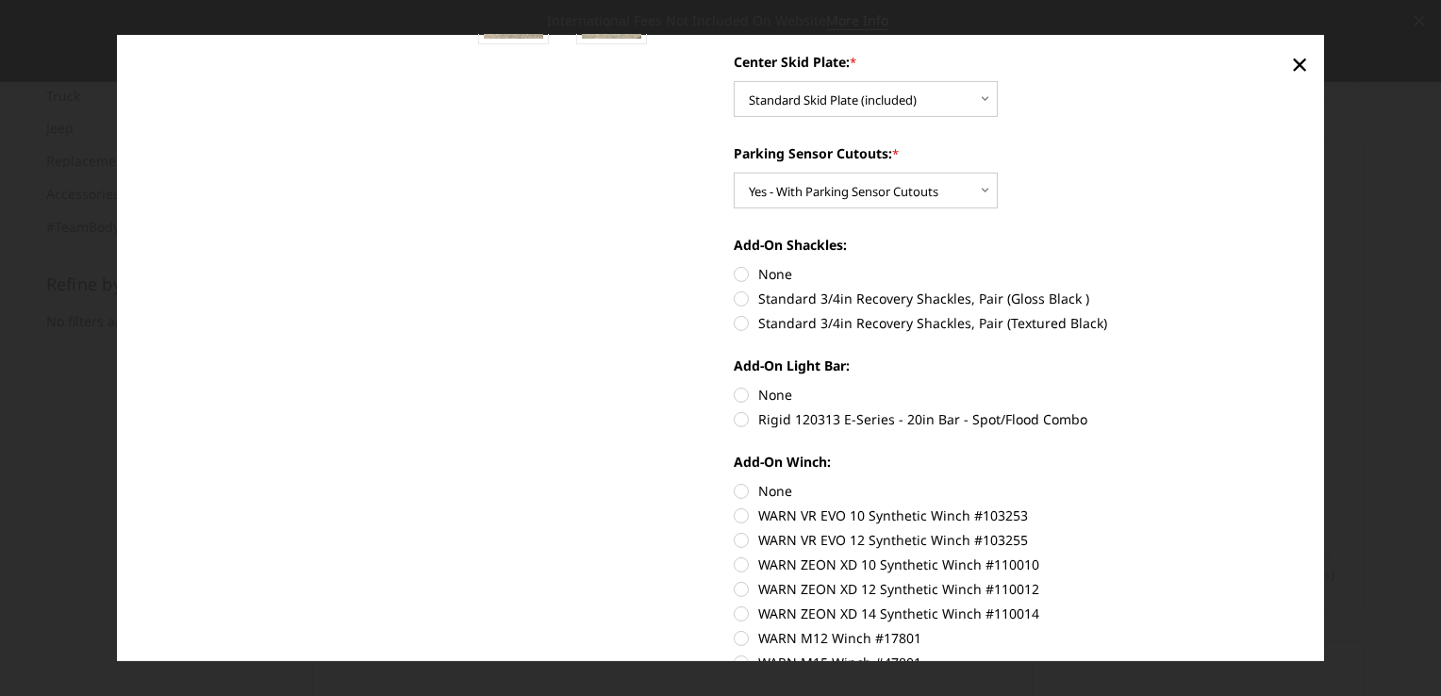
click at [735, 300] on label "Standard 3/4in Recovery Shackles, Pair (Gloss Black )" at bounding box center [1013, 298] width 561 height 20
click at [1294, 265] on input "Standard 3/4in Recovery Shackles, Pair (Gloss Black )" at bounding box center [1294, 264] width 1 height 1
radio input "true"
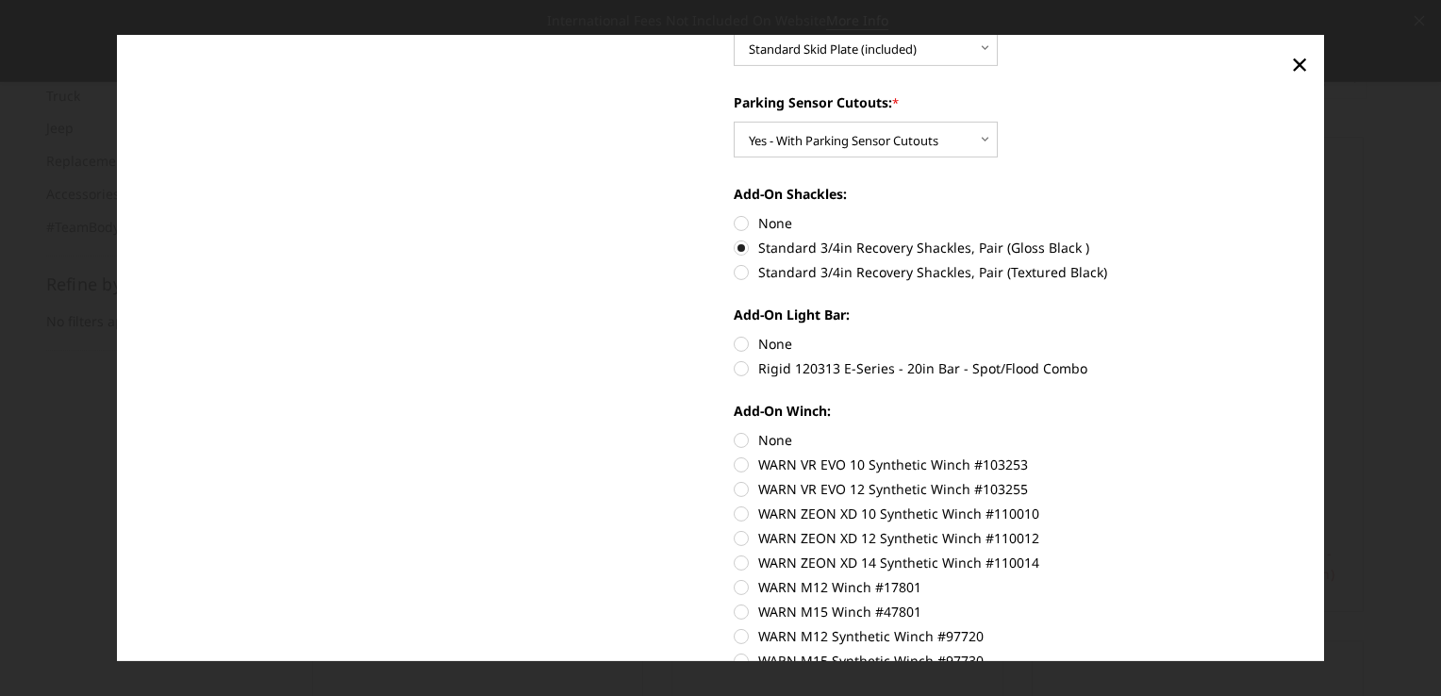
scroll to position [790, 0]
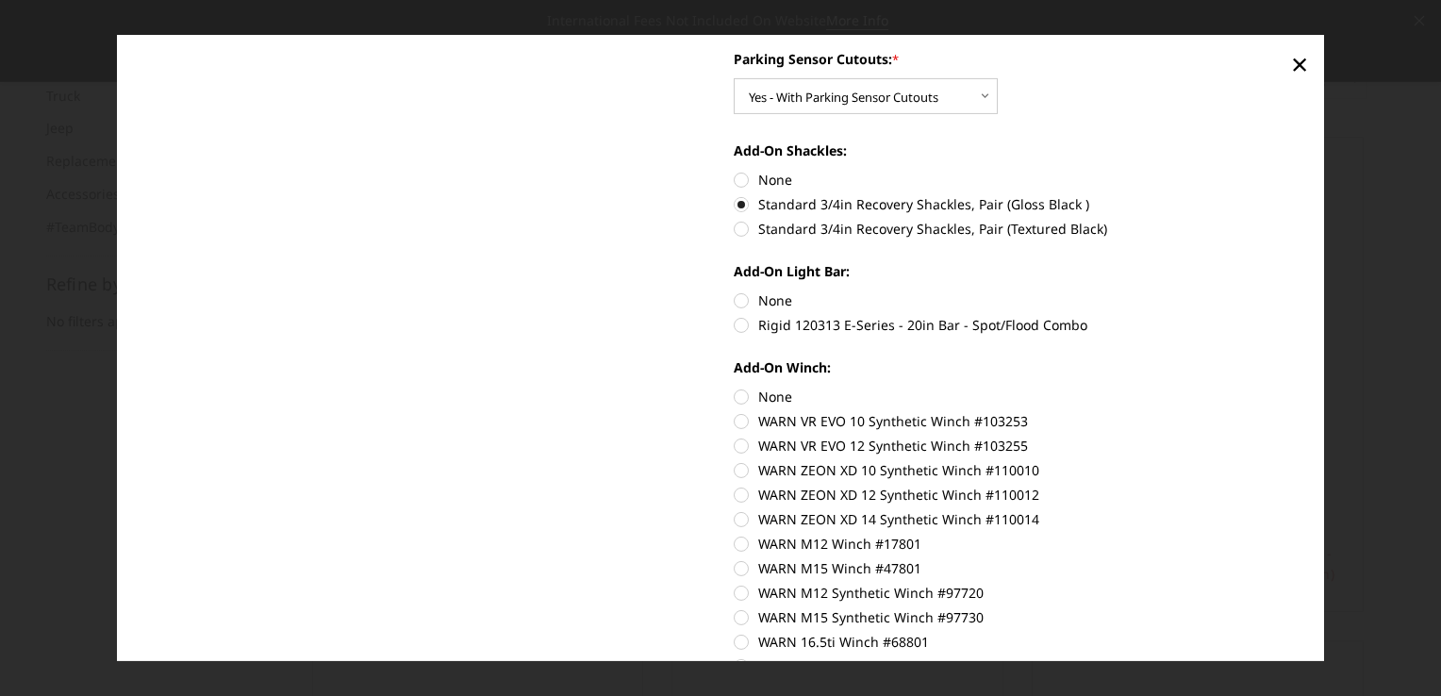
click at [740, 332] on label "Rigid 120313 E-Series - 20in Bar - Spot/Flood Combo" at bounding box center [1013, 325] width 561 height 20
click at [1294, 291] on input "Rigid 120313 E-Series - 20in Bar - Spot/Flood Combo" at bounding box center [1294, 290] width 1 height 1
radio input "true"
click at [733, 394] on label "None" at bounding box center [1013, 397] width 561 height 20
click at [733, 387] on input "None" at bounding box center [733, 387] width 1 height 1
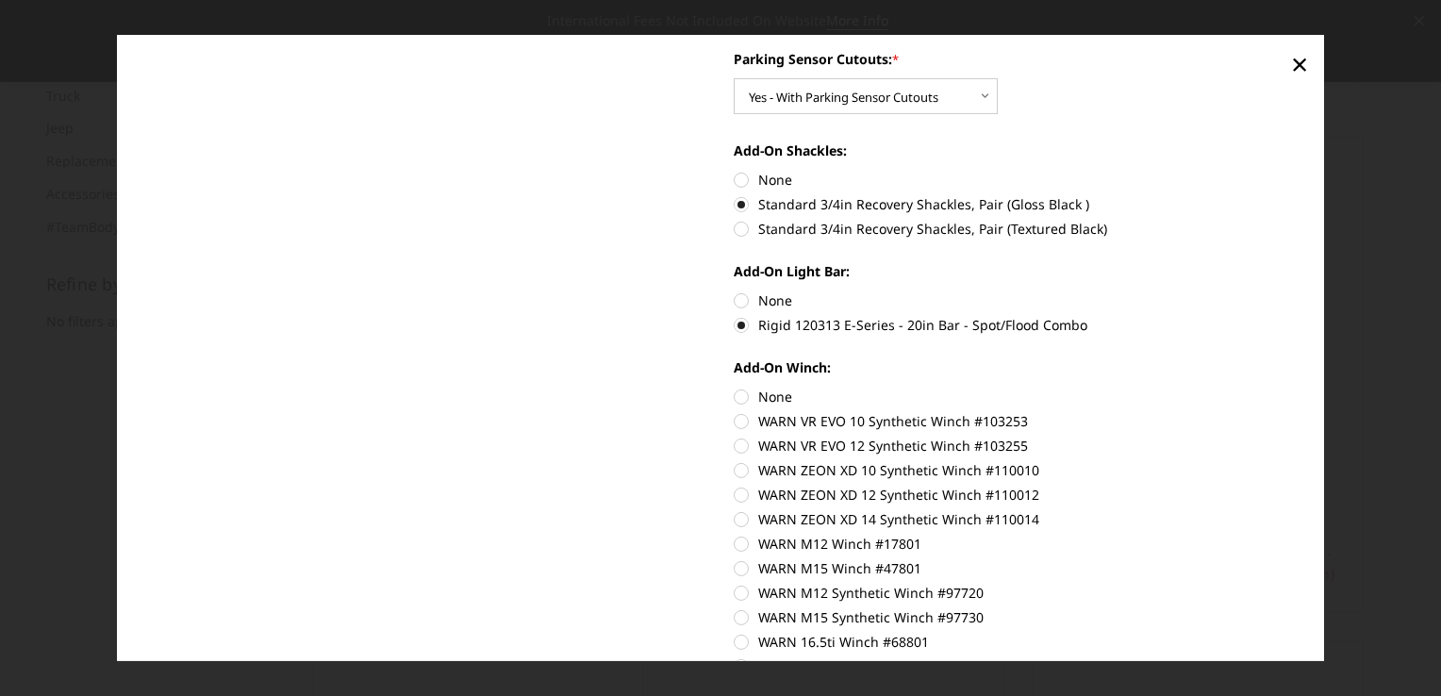
radio input "true"
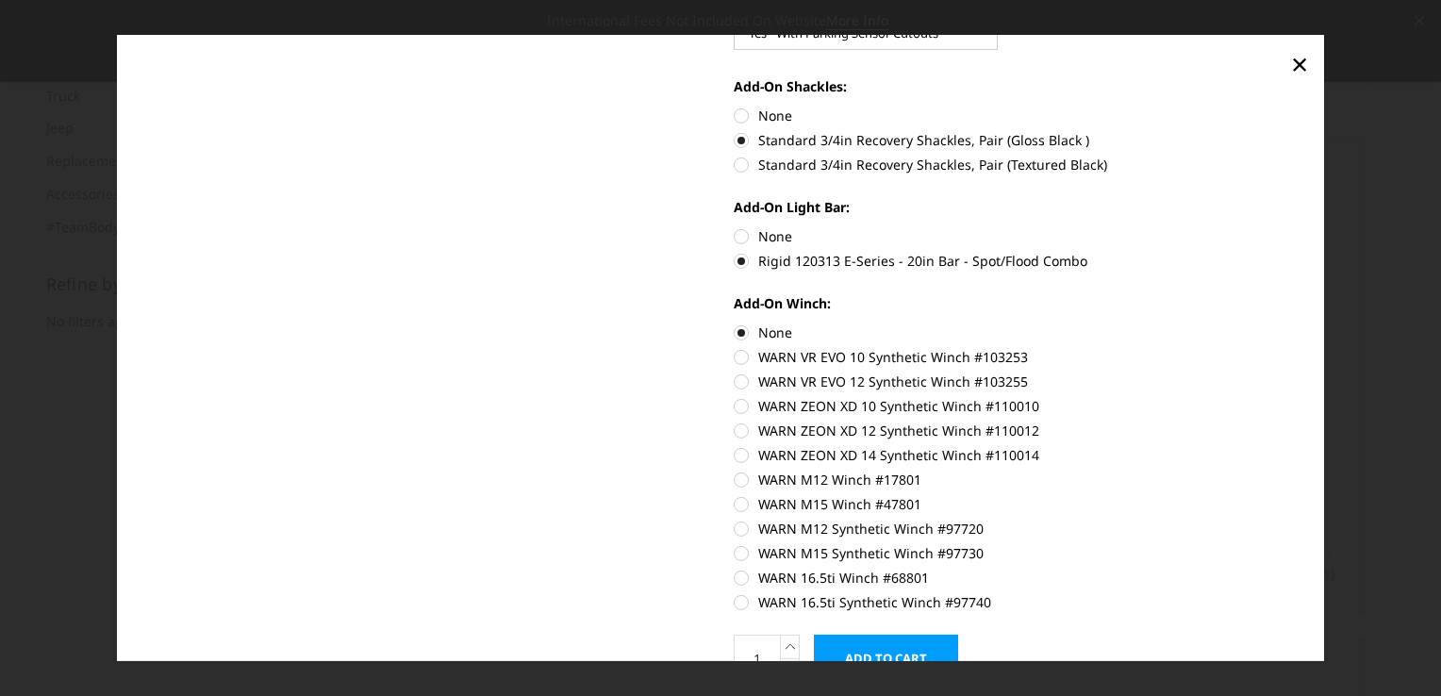
scroll to position [950, 0]
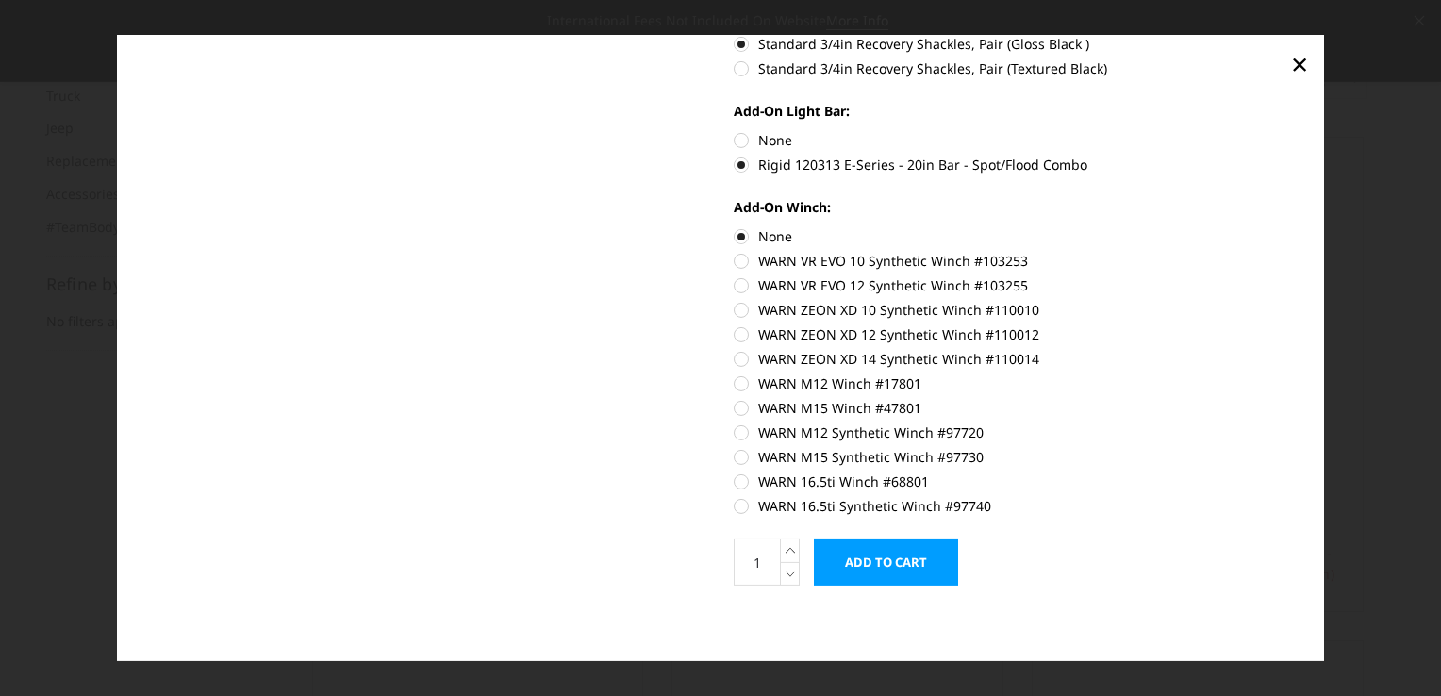
click at [850, 568] on input "Add to Cart" at bounding box center [886, 561] width 144 height 47
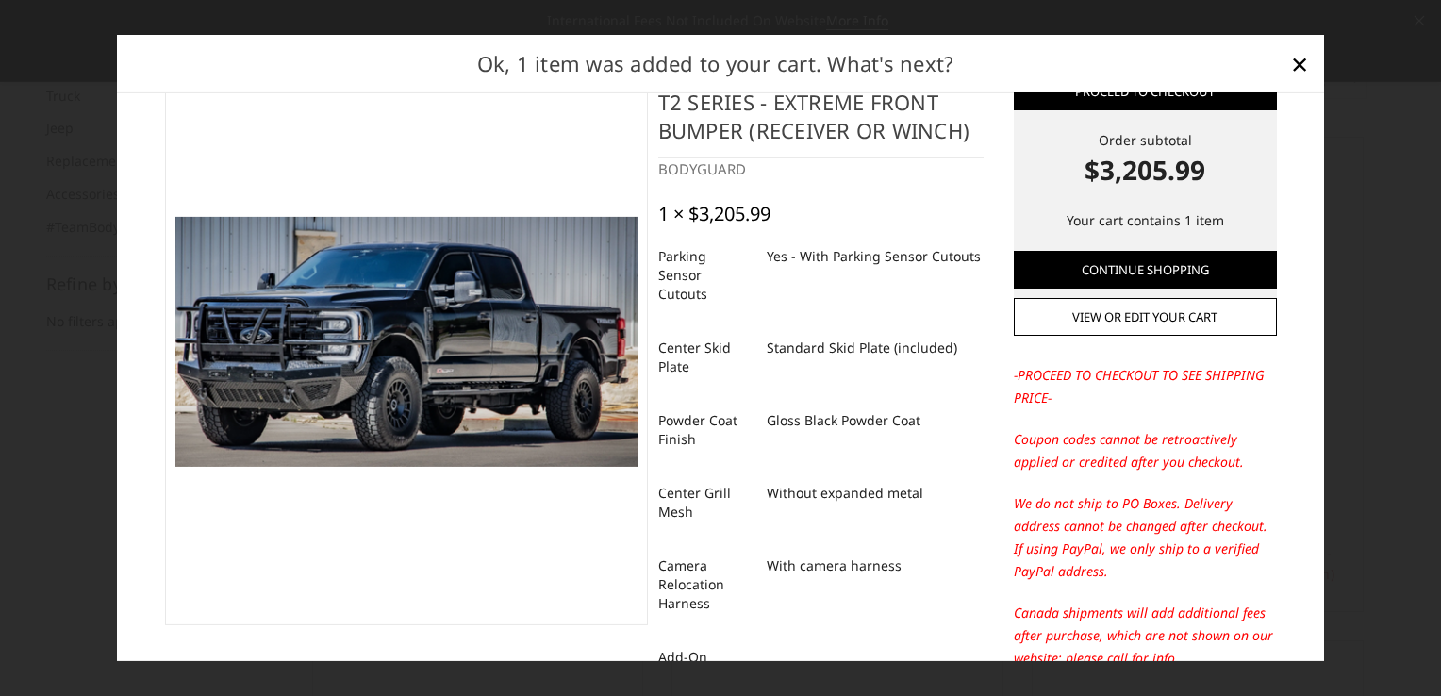
scroll to position [94, 0]
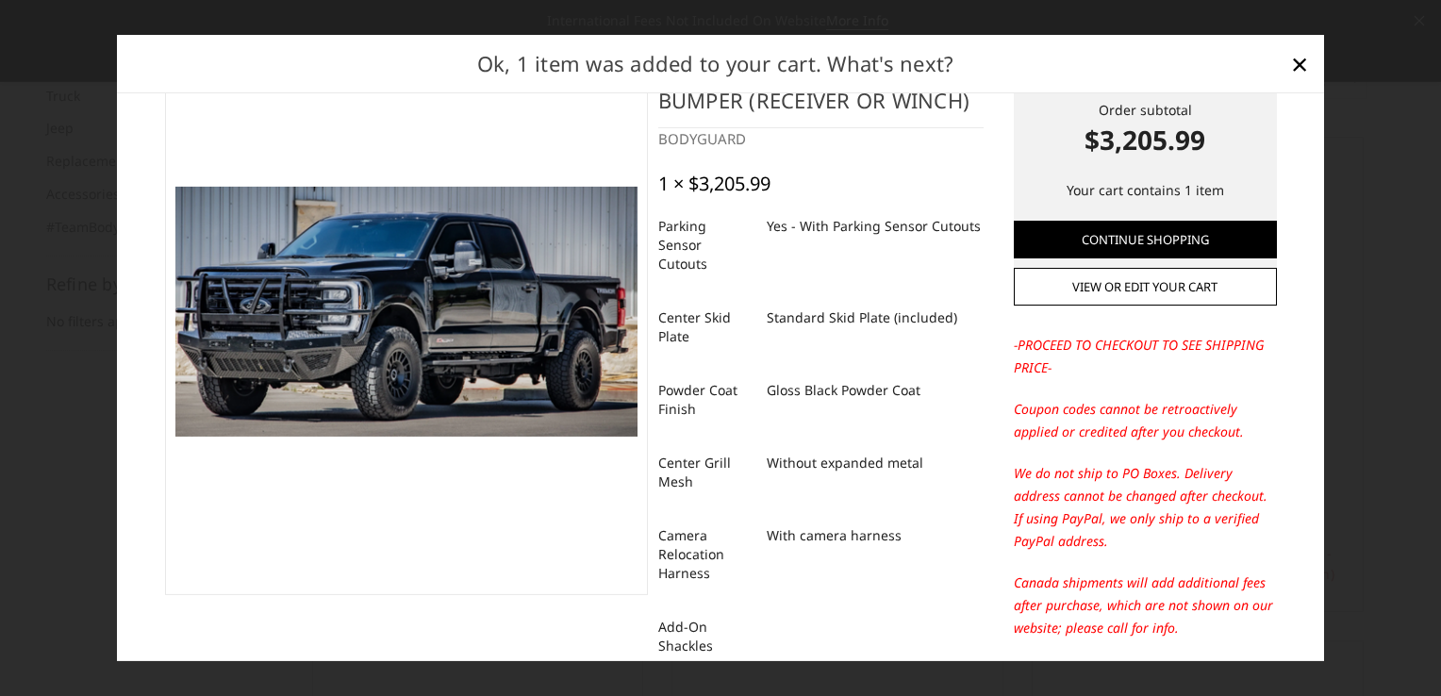
drag, startPoint x: 777, startPoint y: 244, endPoint x: 373, endPoint y: 457, distance: 456.3
click at [373, 458] on figure at bounding box center [407, 311] width 484 height 566
click at [503, 361] on img at bounding box center [406, 312] width 462 height 250
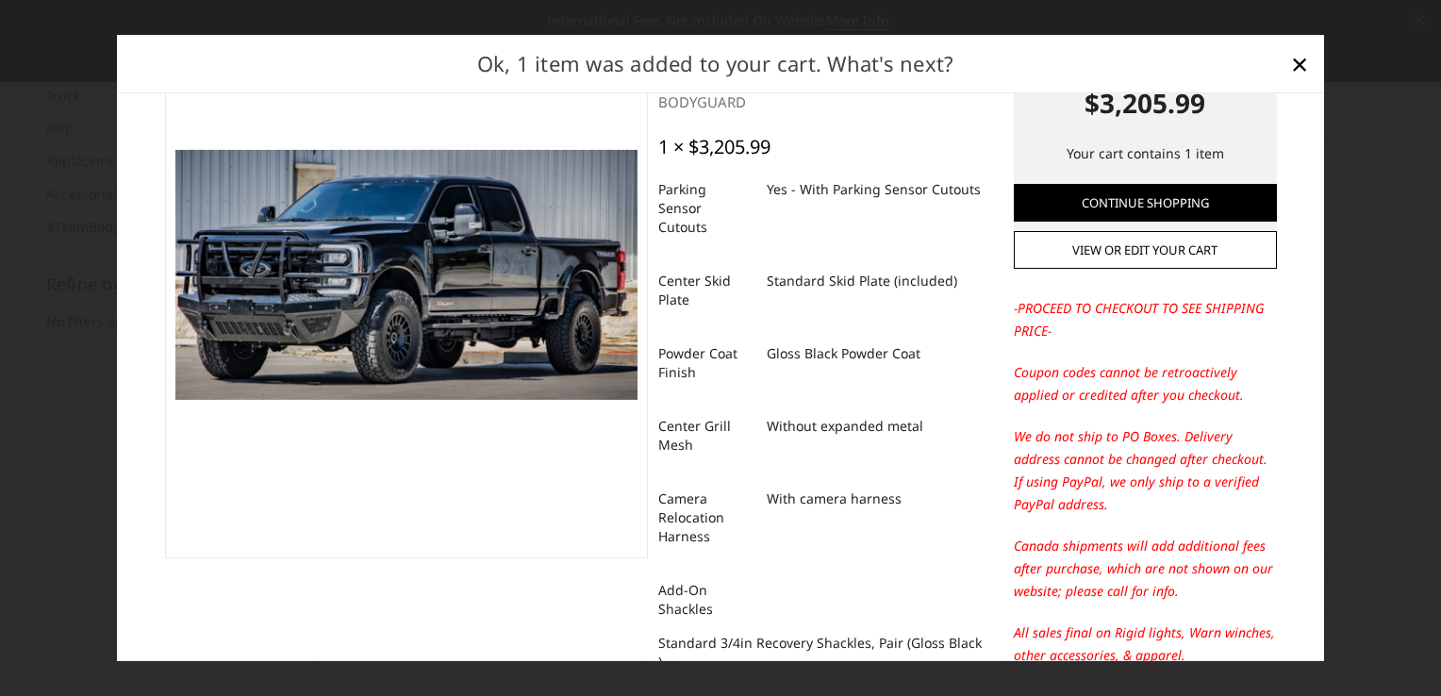
scroll to position [0, 0]
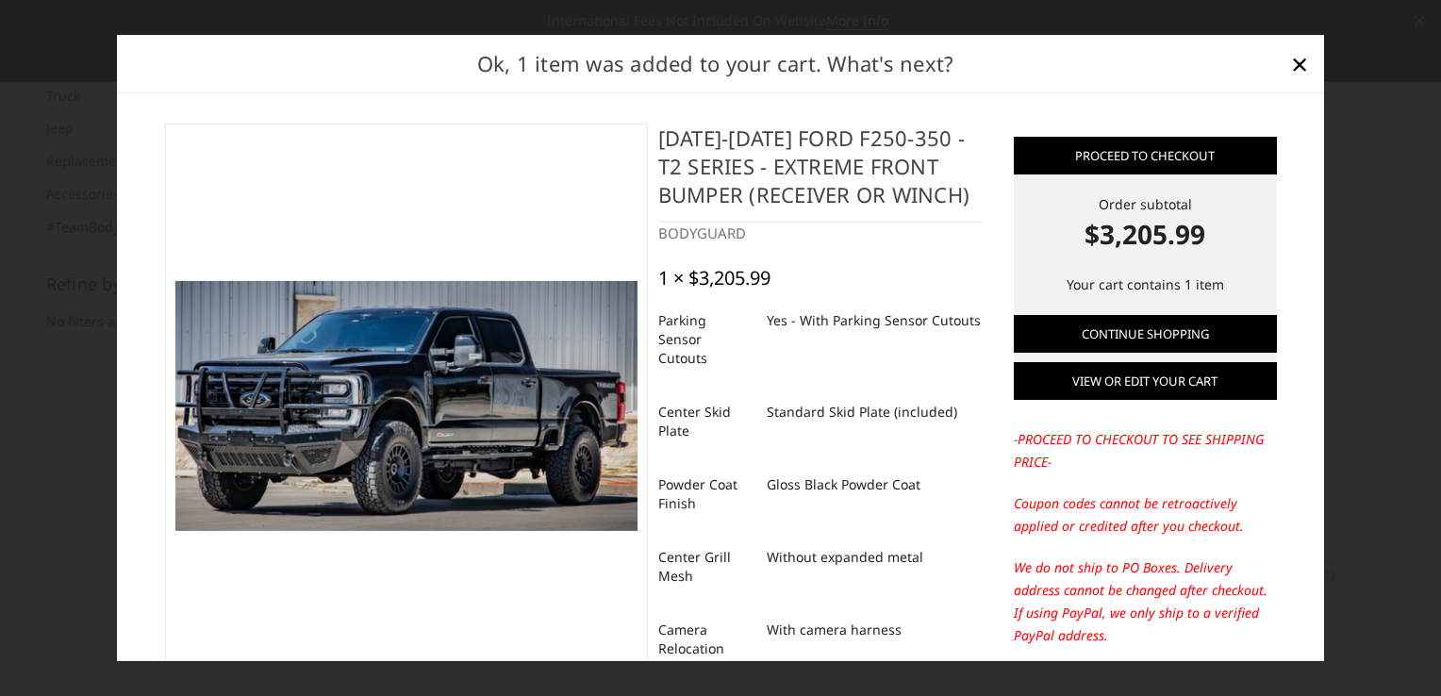
click at [1117, 387] on link "View or edit your cart" at bounding box center [1144, 381] width 263 height 38
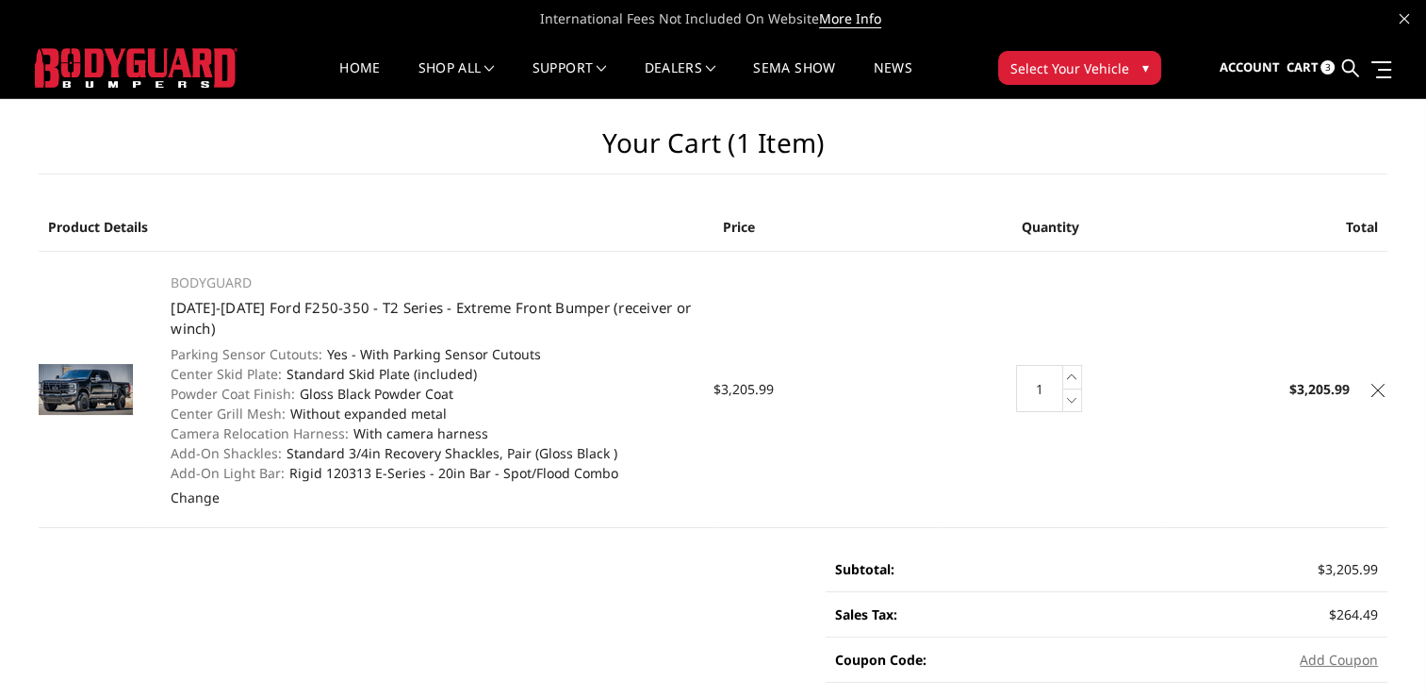
click at [1386, 386] on link at bounding box center [1378, 387] width 19 height 19
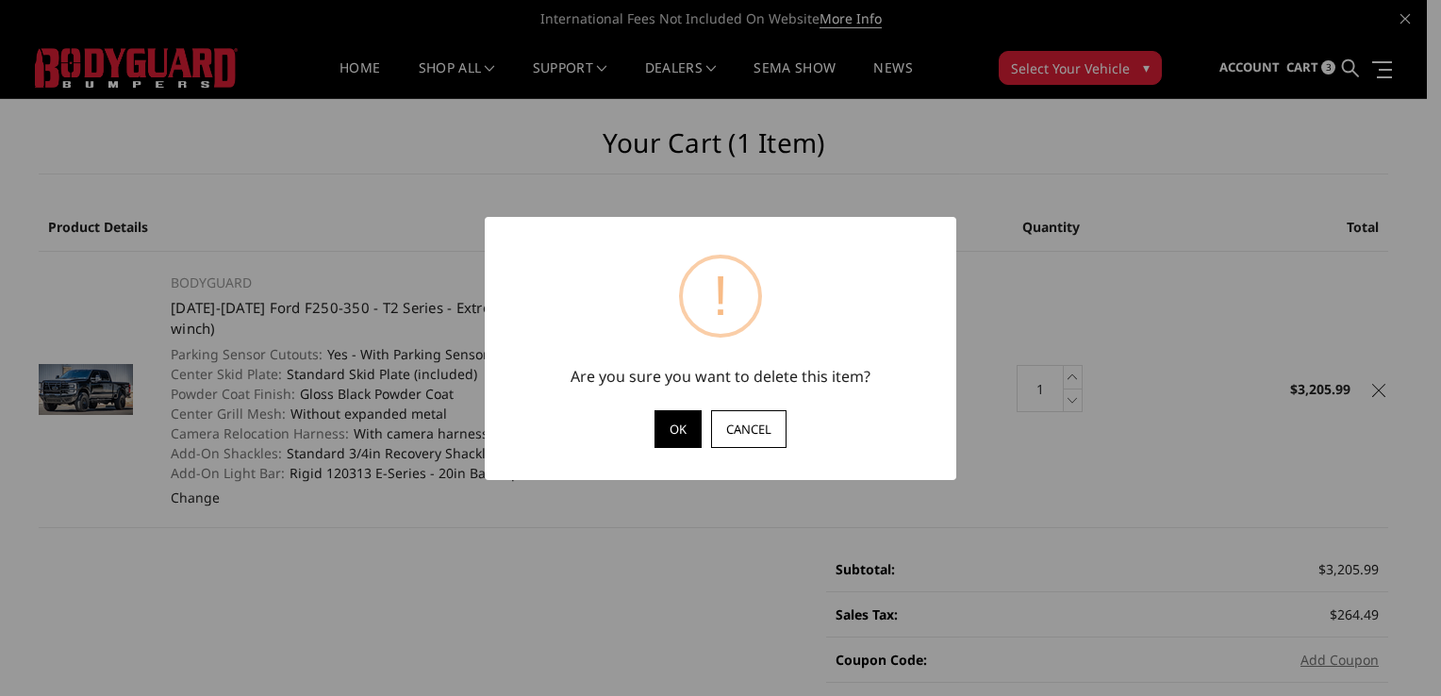
click at [675, 425] on button "OK" at bounding box center [677, 429] width 47 height 38
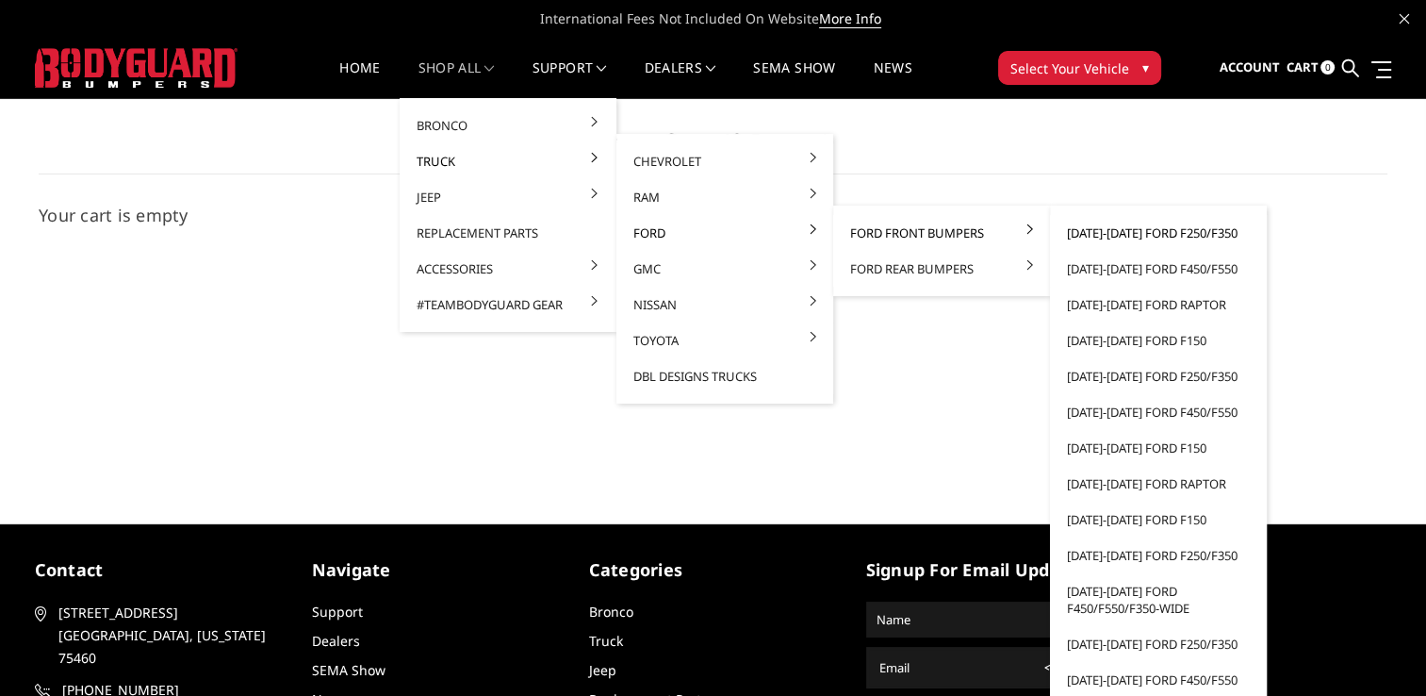
click at [1135, 229] on link "[DATE]-[DATE] Ford F250/F350" at bounding box center [1159, 233] width 202 height 36
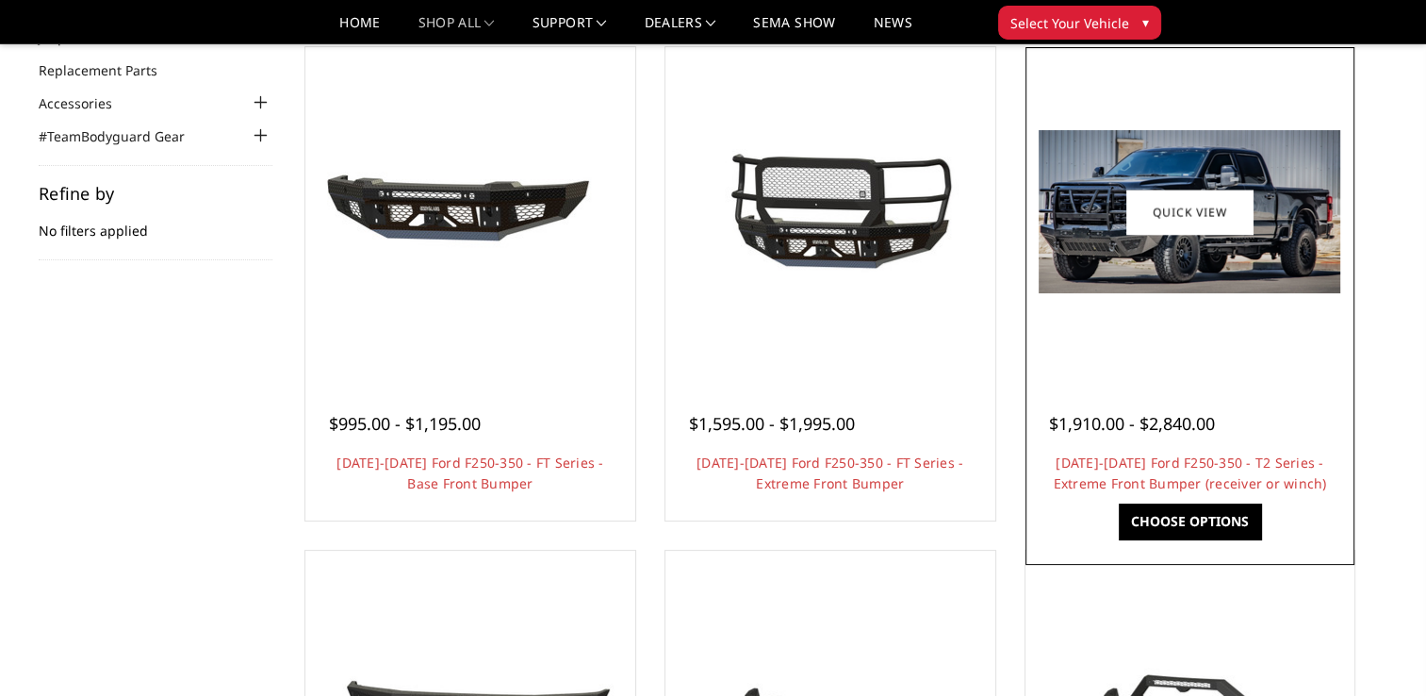
scroll to position [189, 0]
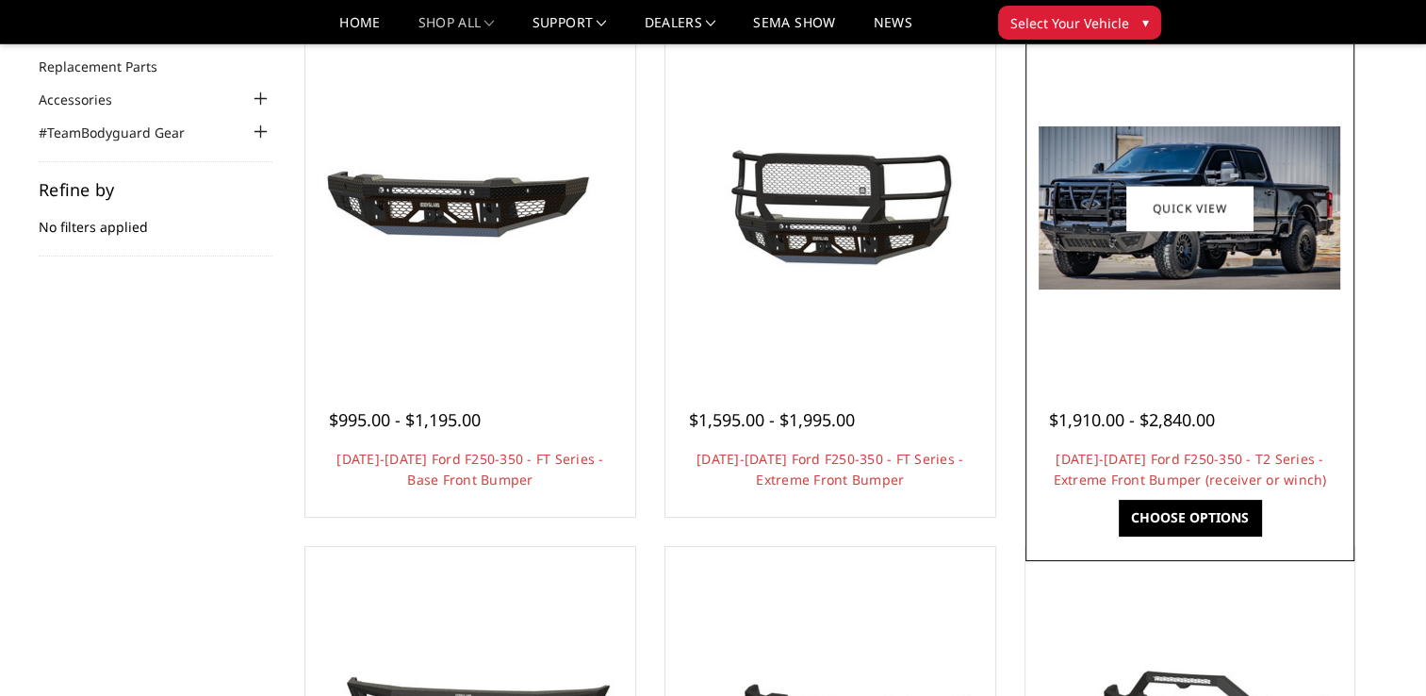
click at [1211, 349] on div at bounding box center [1190, 208] width 321 height 321
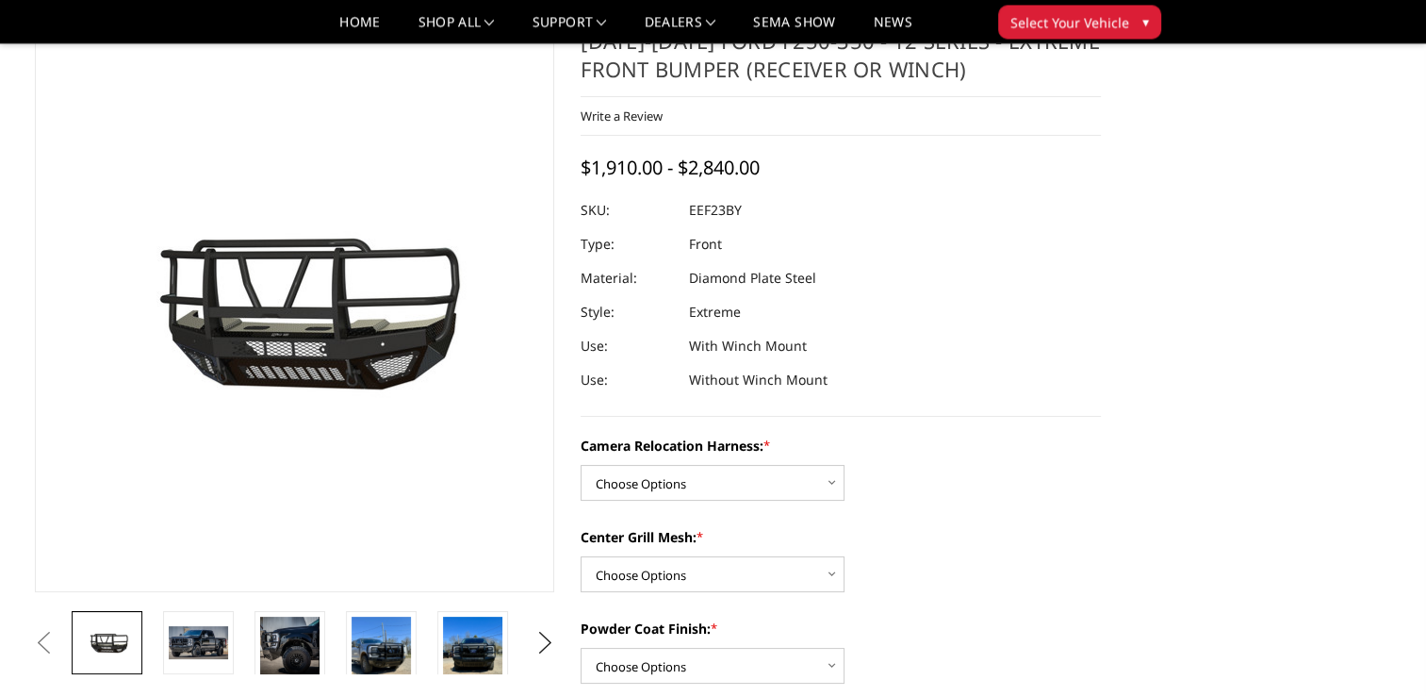
scroll to position [283, 0]
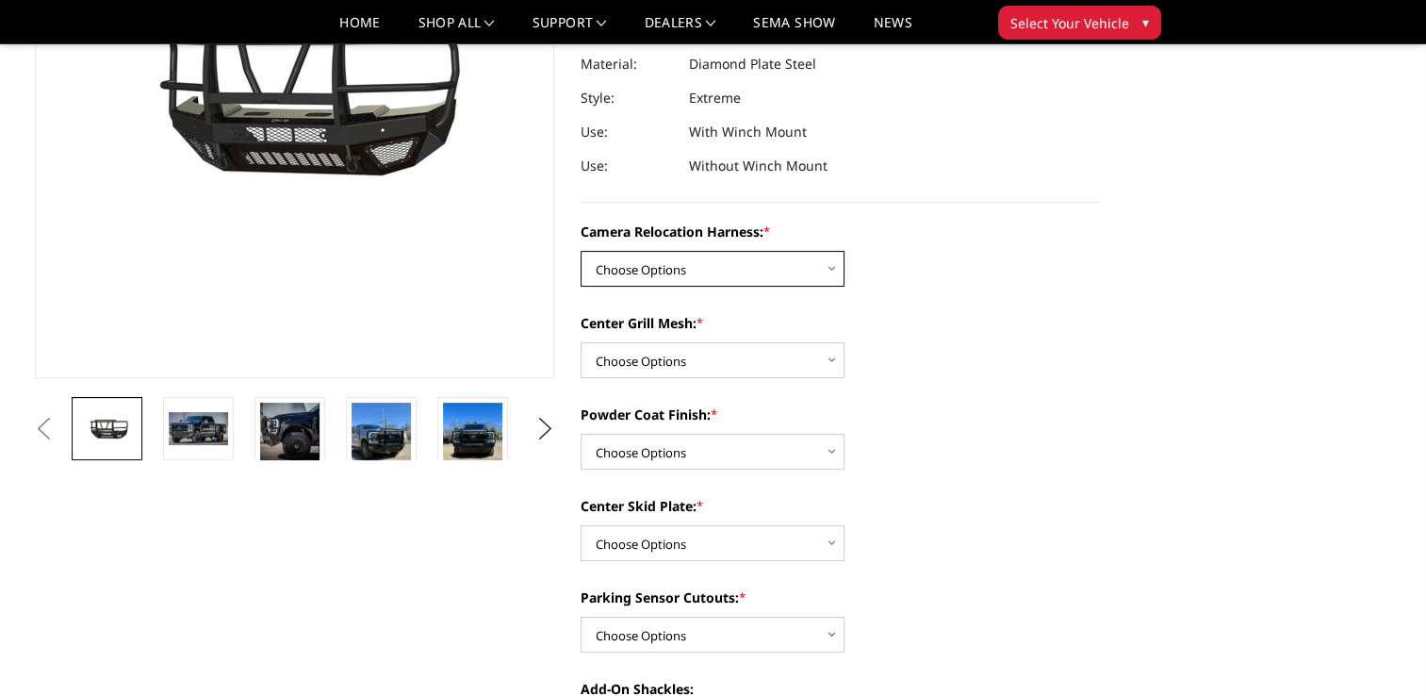
click at [816, 270] on select "Choose Options Without camera harness With camera harness" at bounding box center [713, 269] width 264 height 36
select select "3753"
click at [581, 251] on select "Choose Options Without camera harness With camera harness" at bounding box center [713, 269] width 264 height 36
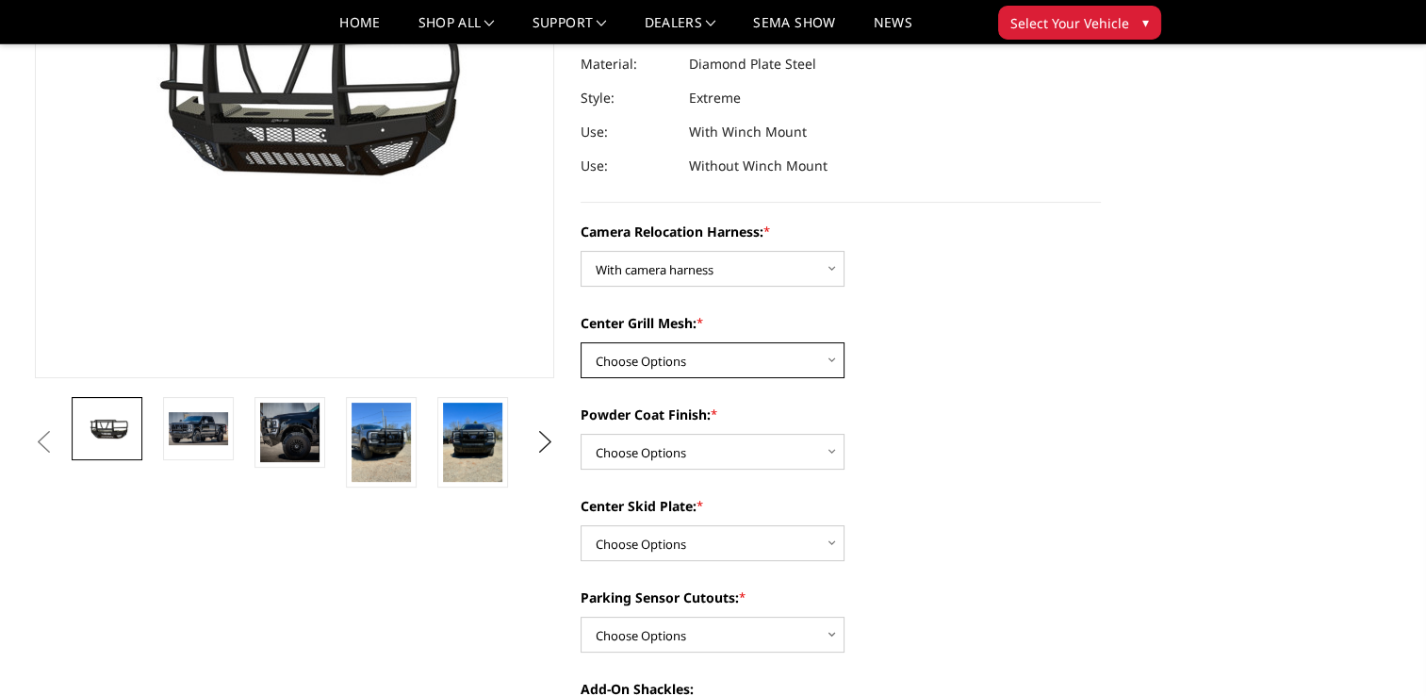
click at [834, 362] on select "Choose Options Without expanded metal With expanded metal" at bounding box center [713, 360] width 264 height 36
select select "3752"
click at [581, 342] on select "Choose Options Without expanded metal With expanded metal" at bounding box center [713, 360] width 264 height 36
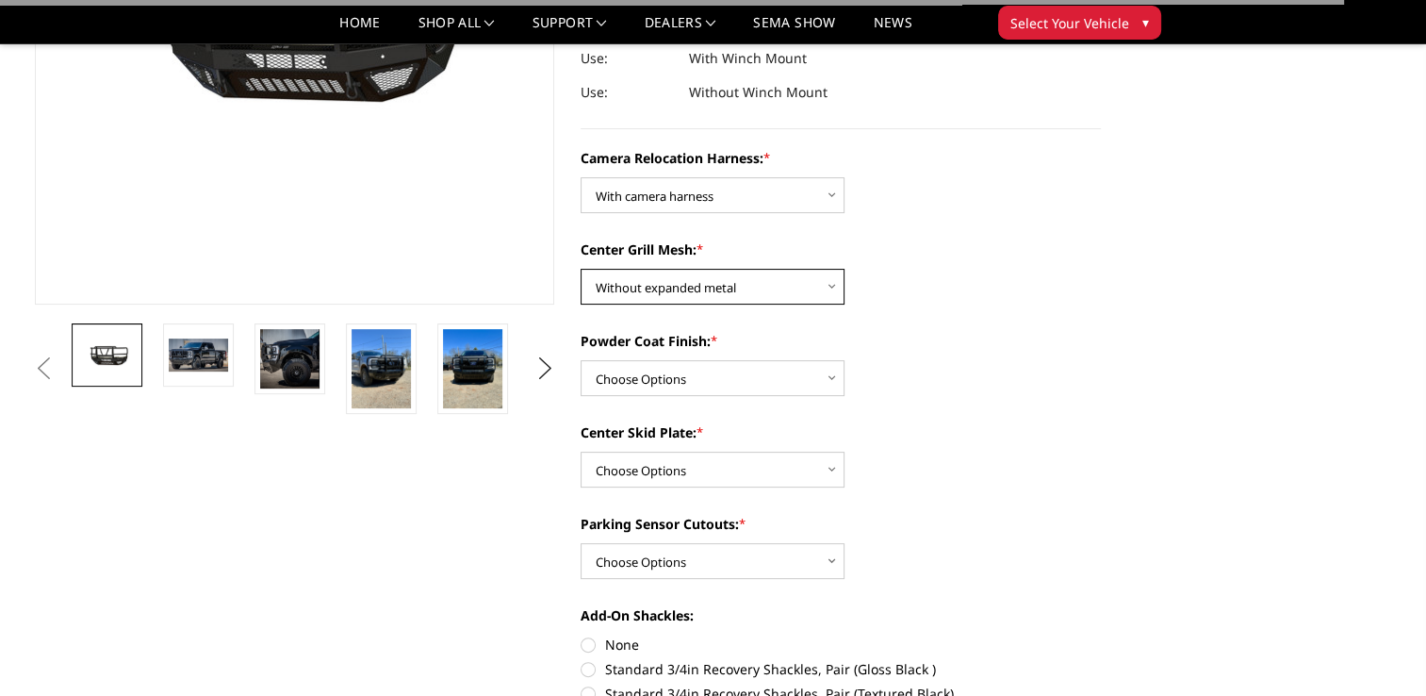
scroll to position [377, 0]
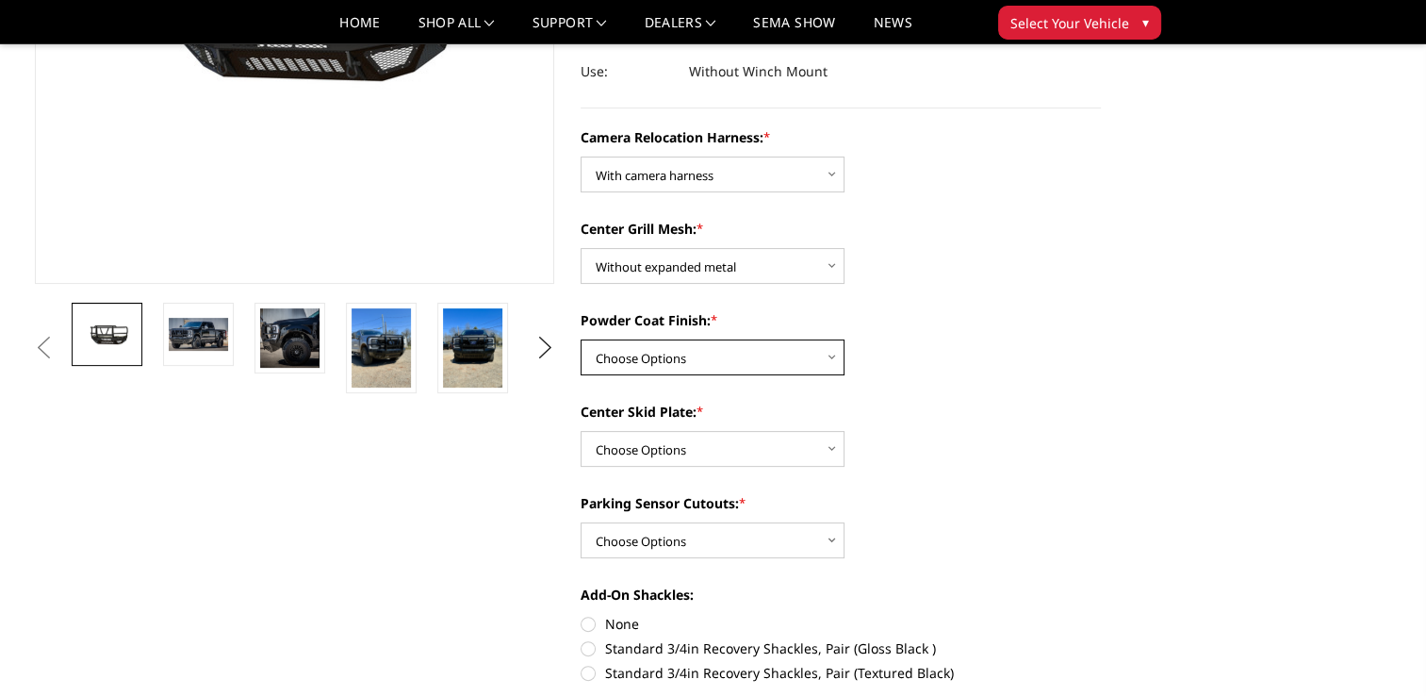
click at [822, 355] on select "Choose Options Textured Black Powder Coat Gloss Black Powder Coat Bare Metal" at bounding box center [713, 357] width 264 height 36
select select "3749"
click at [581, 339] on select "Choose Options Textured Black Powder Coat Gloss Black Powder Coat Bare Metal" at bounding box center [713, 357] width 264 height 36
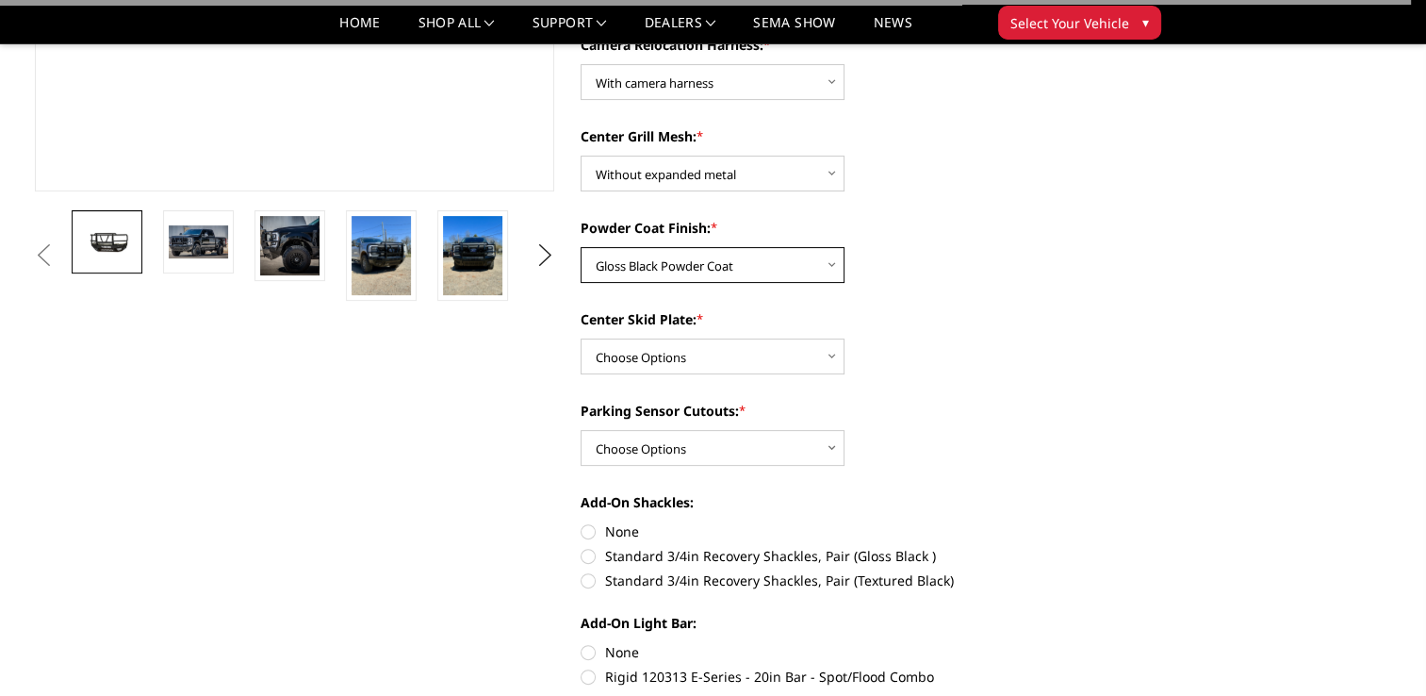
scroll to position [566, 0]
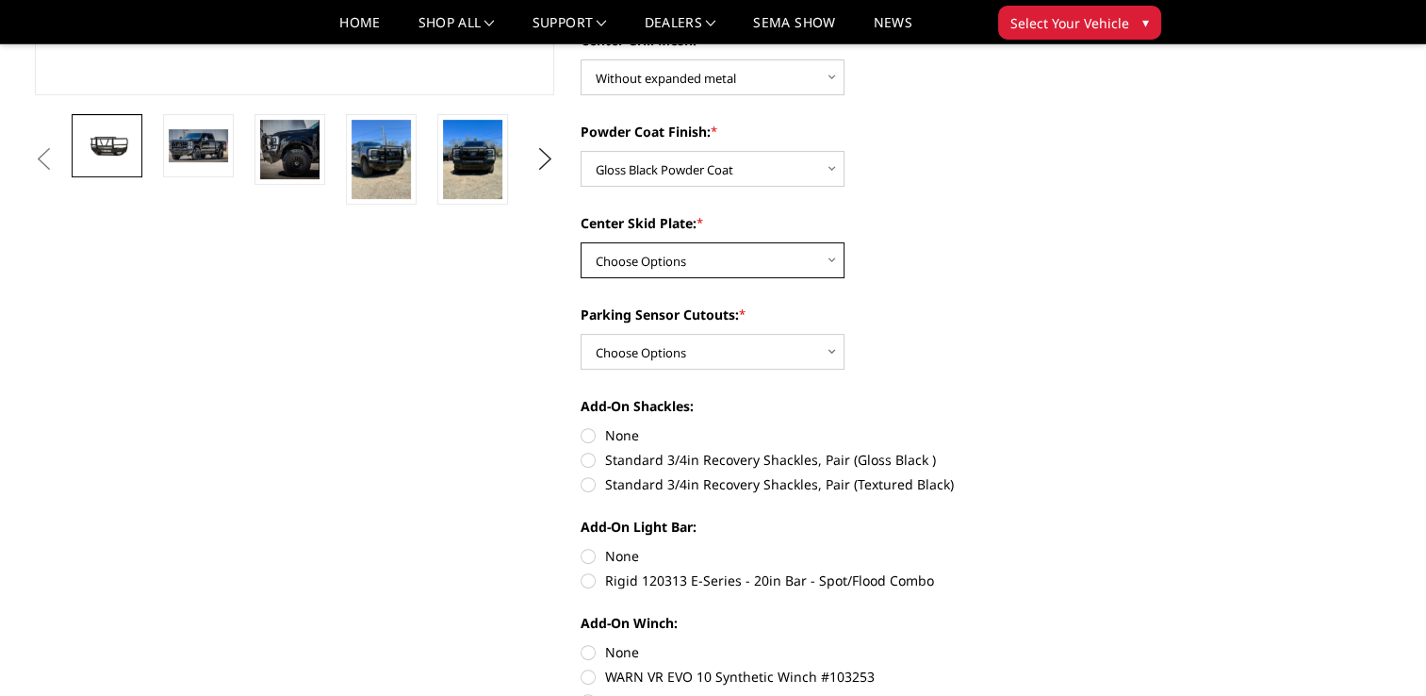
click at [831, 267] on select "Choose Options Winch Mount Skid Plate Standard Skid Plate (included) 2" Receive…" at bounding box center [713, 260] width 264 height 36
select select "3746"
click at [581, 242] on select "Choose Options Winch Mount Skid Plate Standard Skid Plate (included) 2" Receive…" at bounding box center [713, 260] width 264 height 36
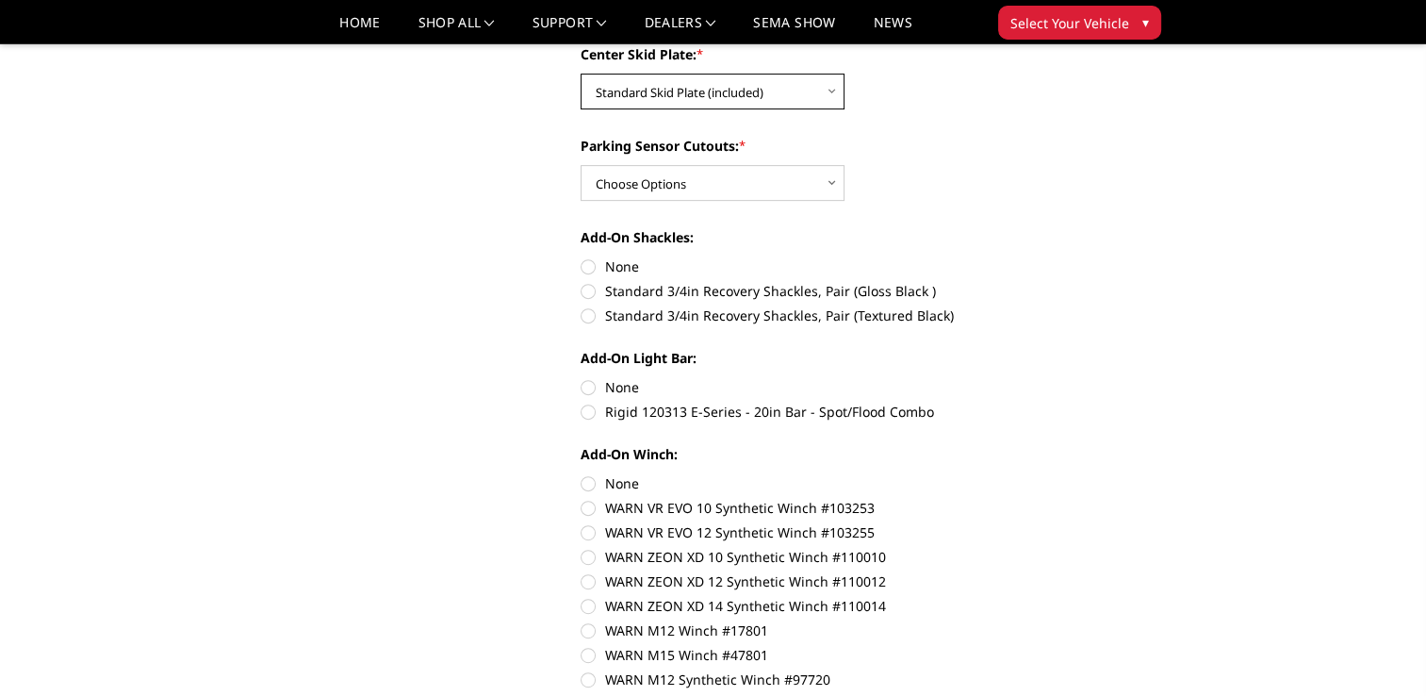
scroll to position [754, 0]
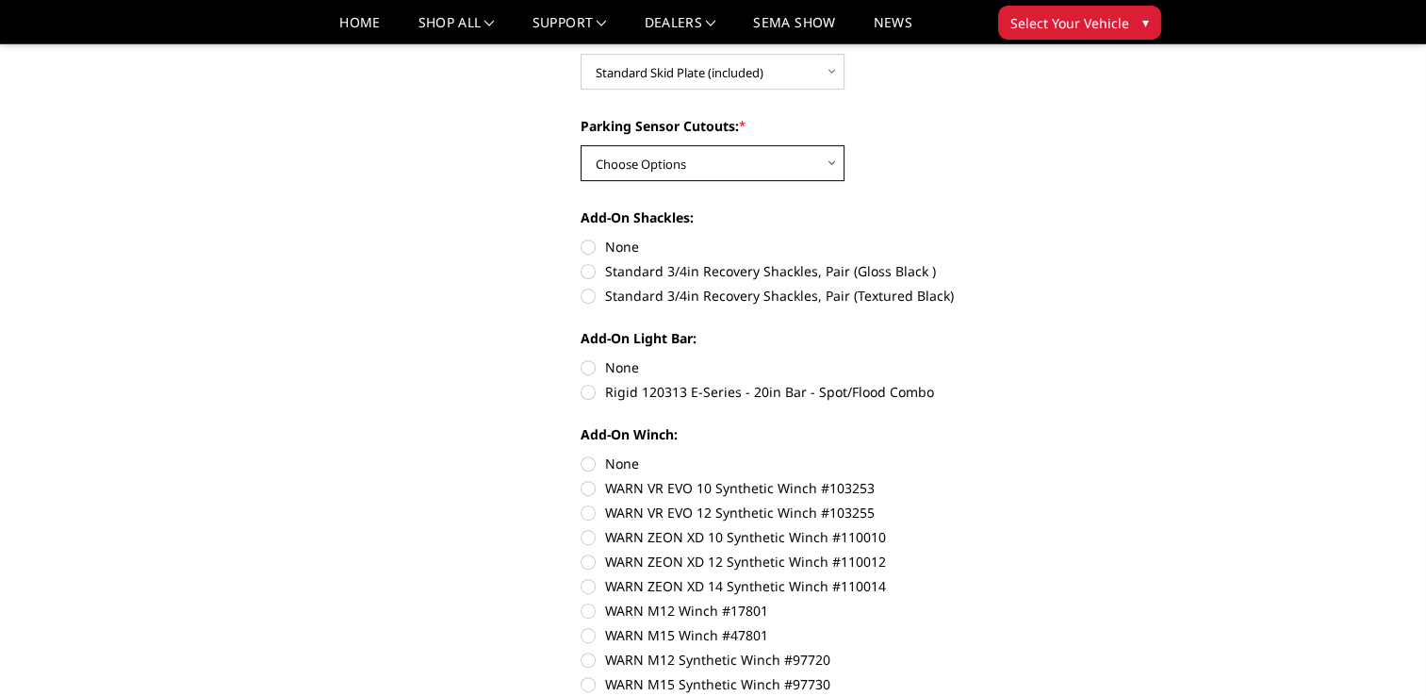
click at [831, 167] on select "Choose Options Yes - With Parking Sensor Cutouts" at bounding box center [713, 163] width 264 height 36
select select "3744"
click at [581, 145] on select "Choose Options Yes - With Parking Sensor Cutouts" at bounding box center [713, 163] width 264 height 36
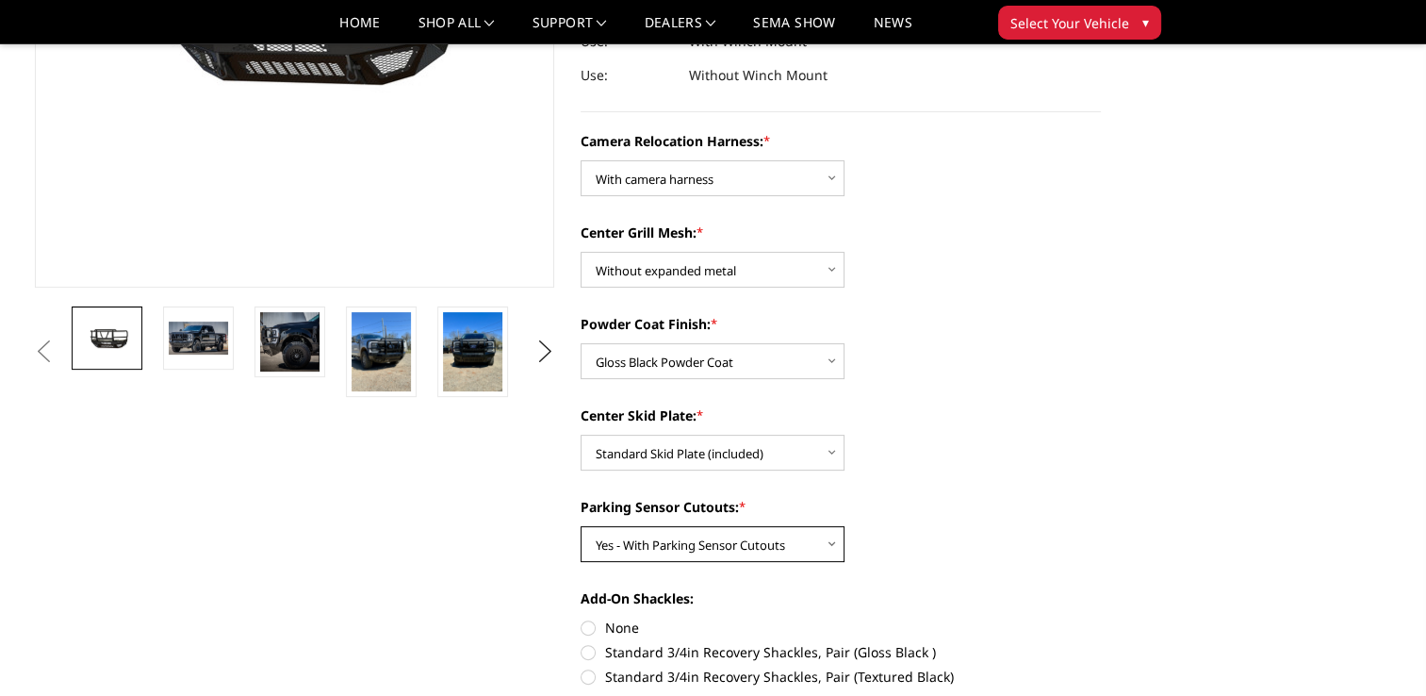
scroll to position [377, 0]
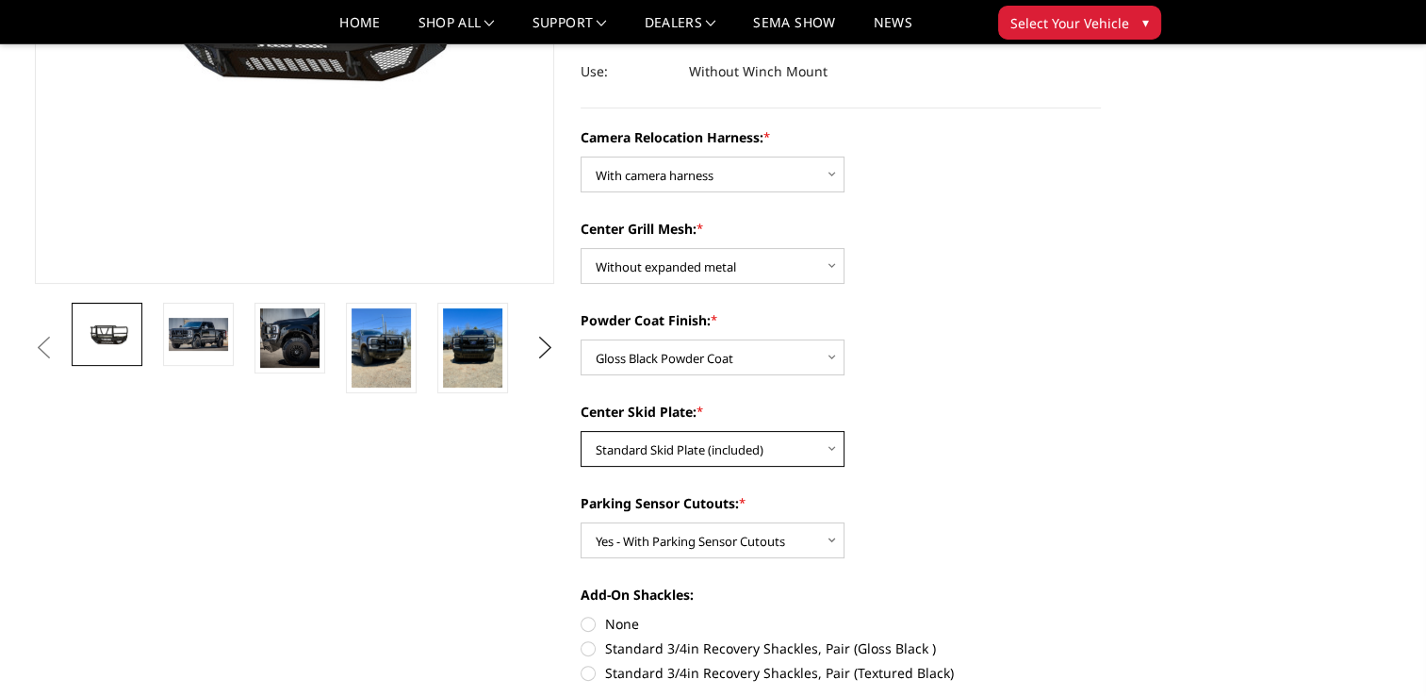
click at [827, 451] on select "Choose Options Winch Mount Skid Plate Standard Skid Plate (included) 2" Receive…" at bounding box center [713, 449] width 264 height 36
click at [581, 431] on select "Choose Options Winch Mount Skid Plate Standard Skid Plate (included) 2" Receive…" at bounding box center [713, 449] width 264 height 36
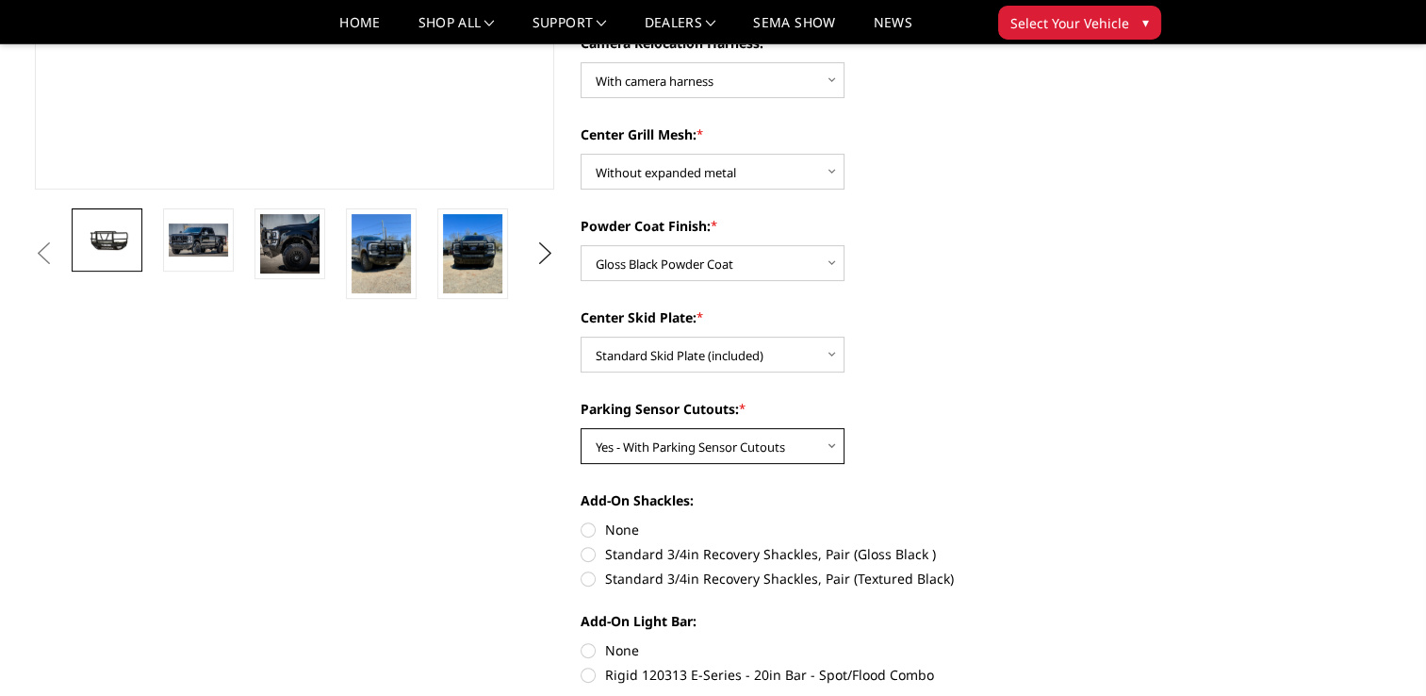
click at [826, 437] on select "Choose Options Yes - With Parking Sensor Cutouts" at bounding box center [713, 446] width 264 height 36
click at [581, 428] on select "Choose Options Yes - With Parking Sensor Cutouts" at bounding box center [713, 446] width 264 height 36
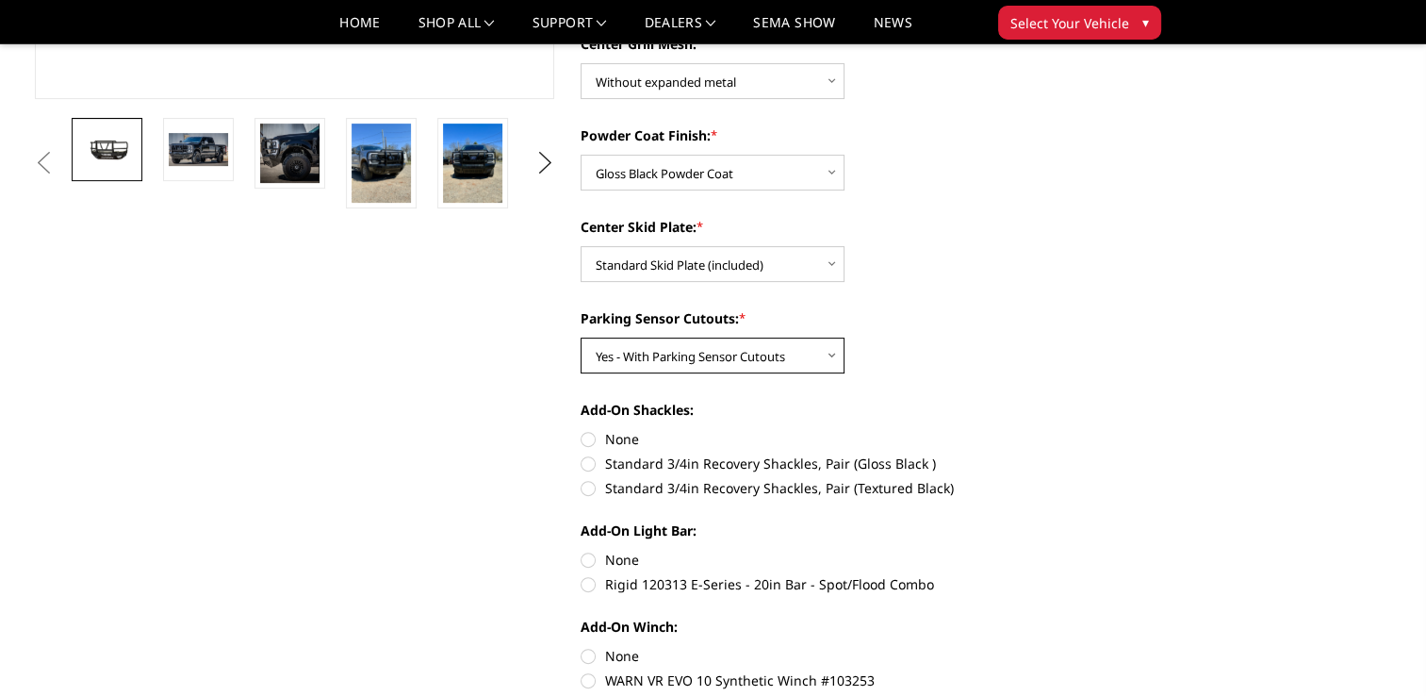
scroll to position [660, 0]
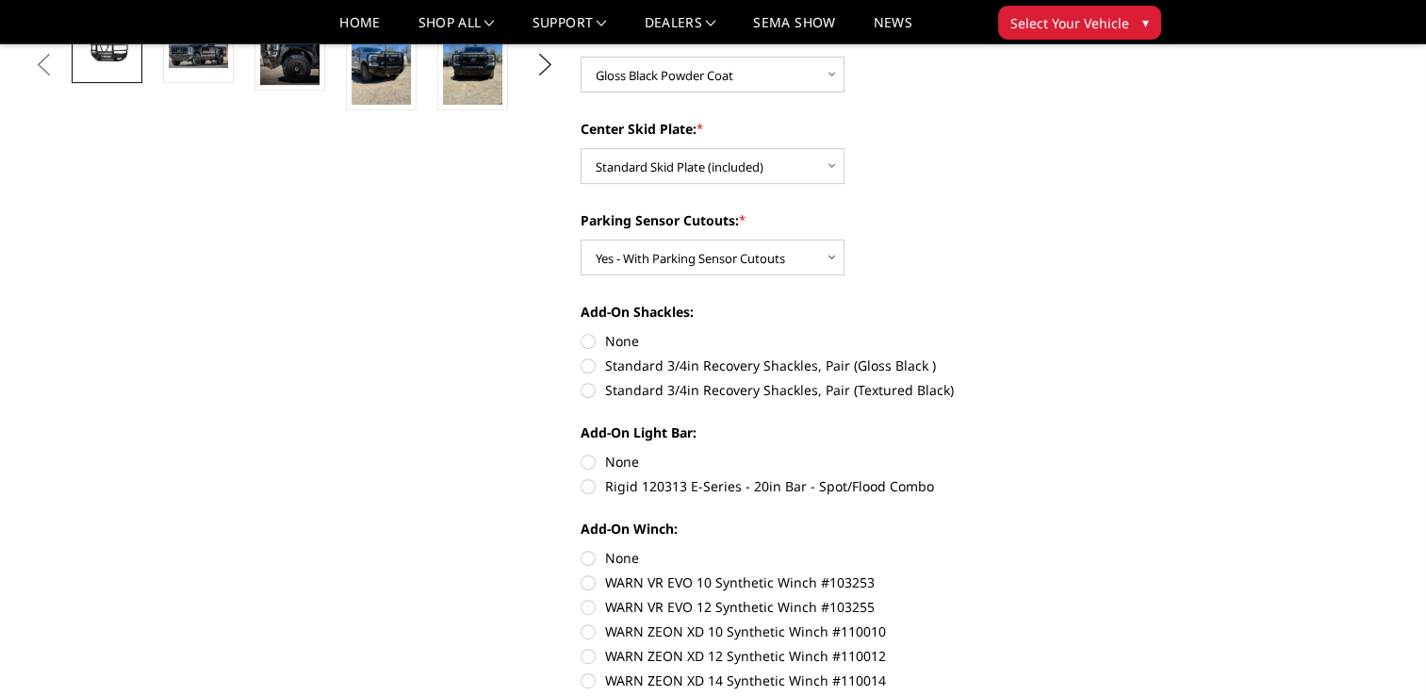
click at [591, 360] on label "Standard 3/4in Recovery Shackles, Pair (Gloss Black )" at bounding box center [841, 365] width 520 height 20
click at [1101, 332] on input "Standard 3/4in Recovery Shackles, Pair (Gloss Black )" at bounding box center [1101, 331] width 1 height 1
radio input "true"
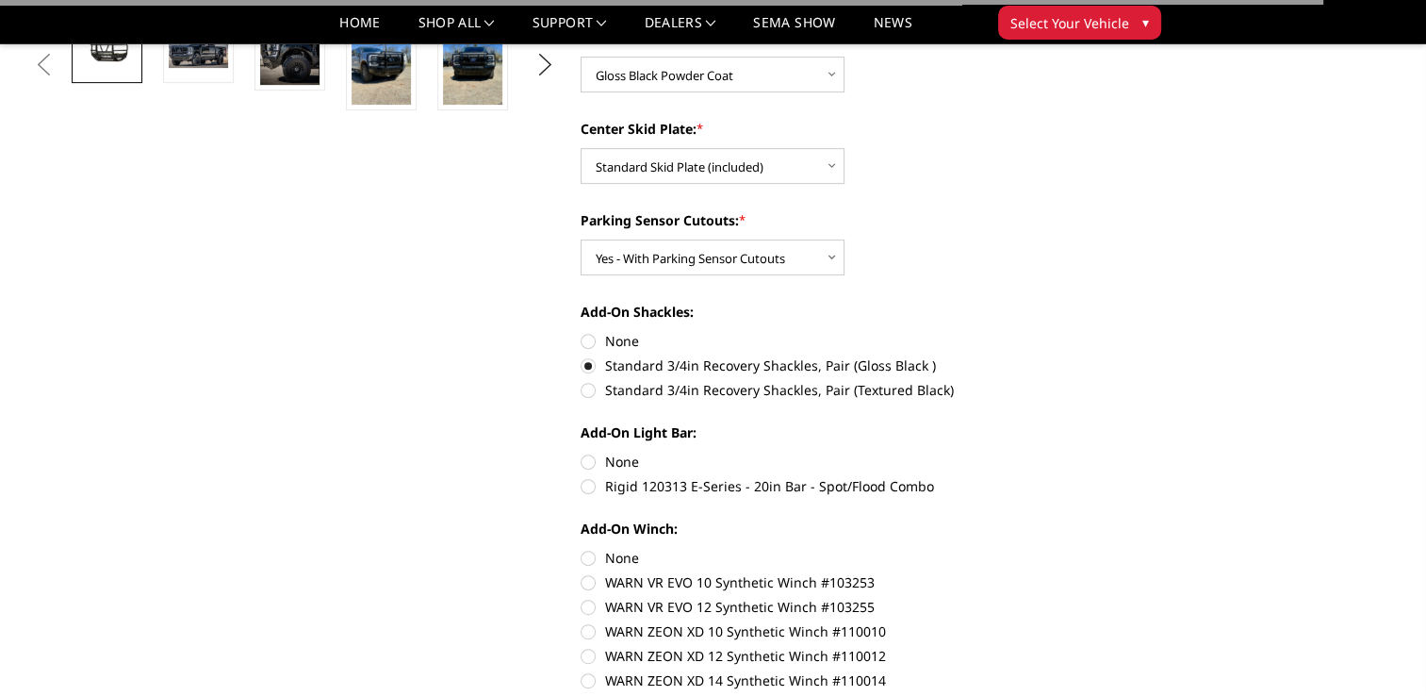
scroll to position [754, 0]
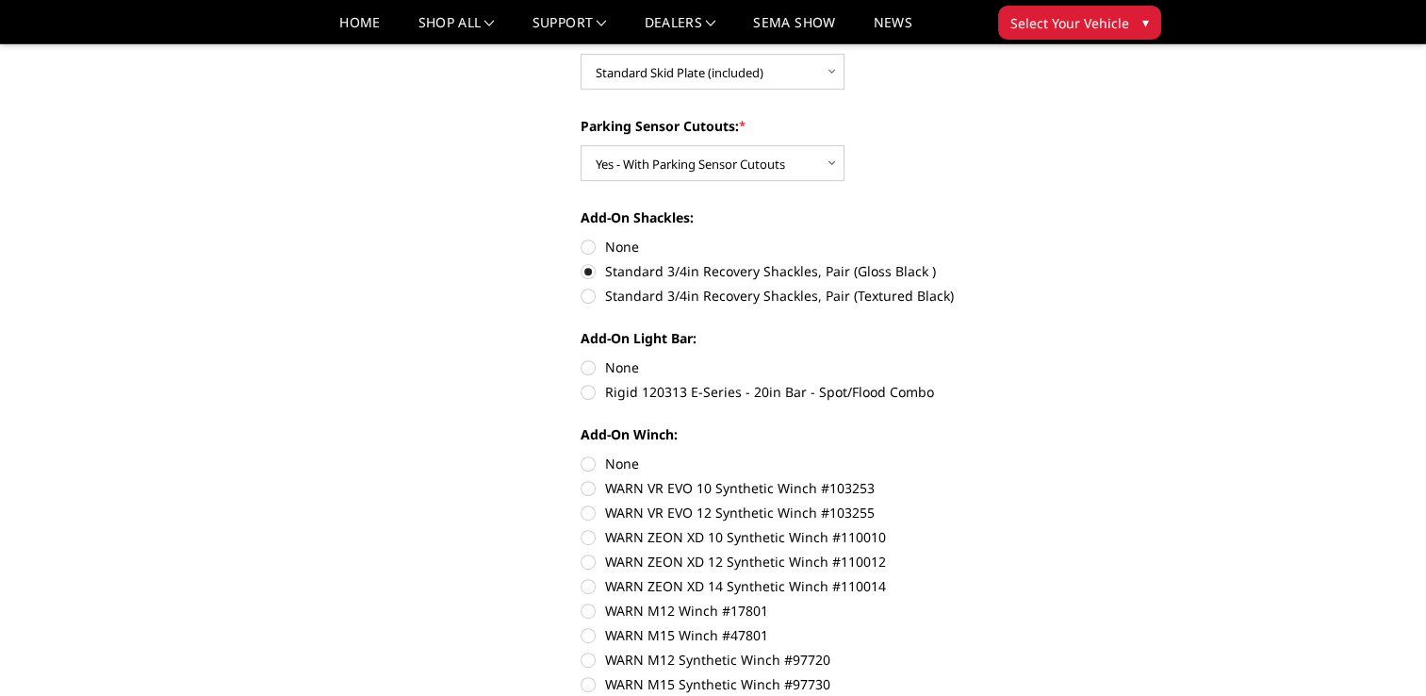
click at [599, 366] on label "None" at bounding box center [841, 367] width 520 height 20
click at [582, 358] on input "None" at bounding box center [581, 357] width 1 height 1
radio input "true"
click at [588, 460] on label "None" at bounding box center [841, 463] width 520 height 20
click at [582, 454] on input "None" at bounding box center [581, 453] width 1 height 1
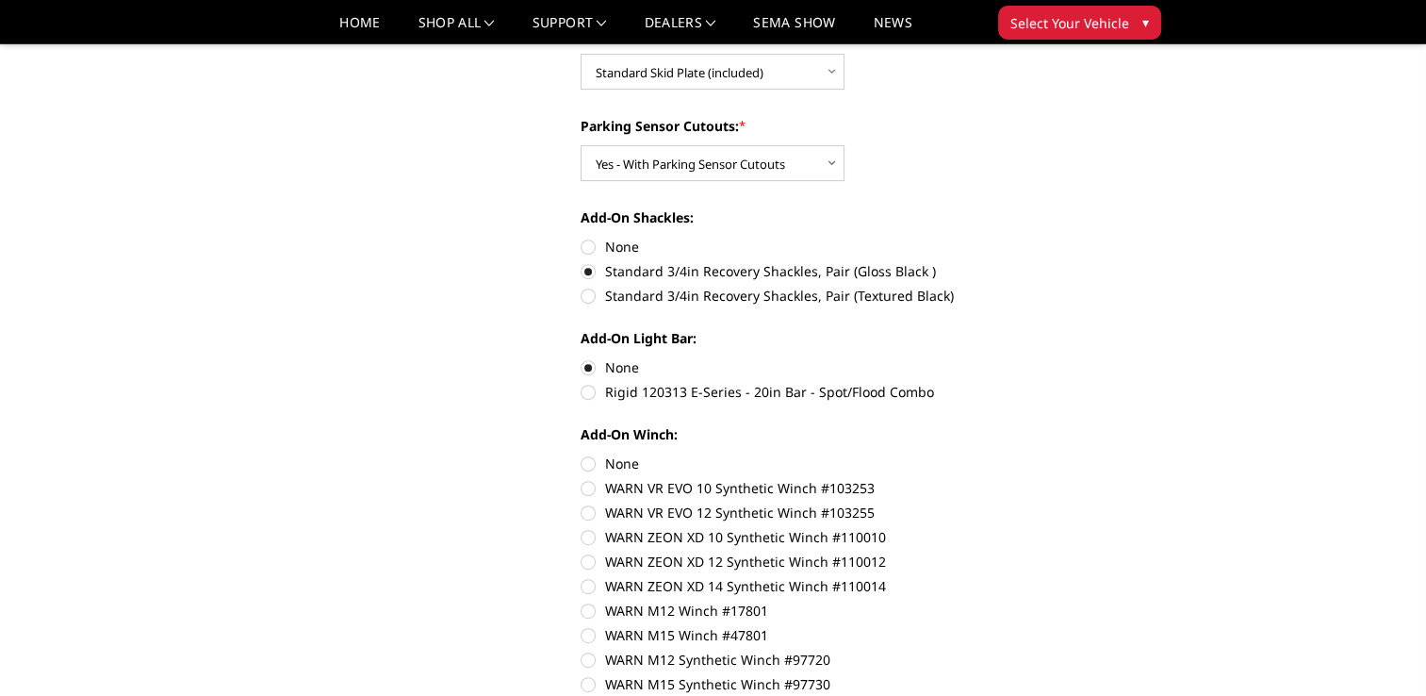
radio input "true"
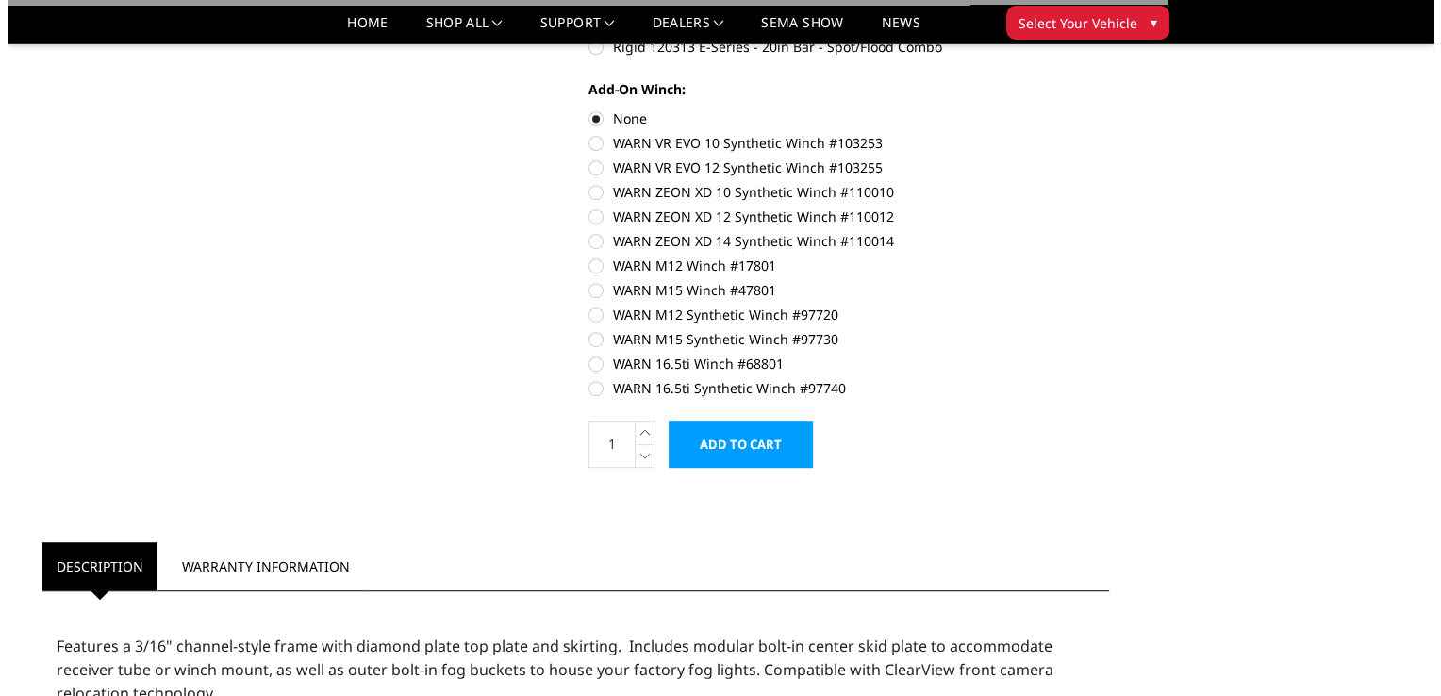
scroll to position [1131, 0]
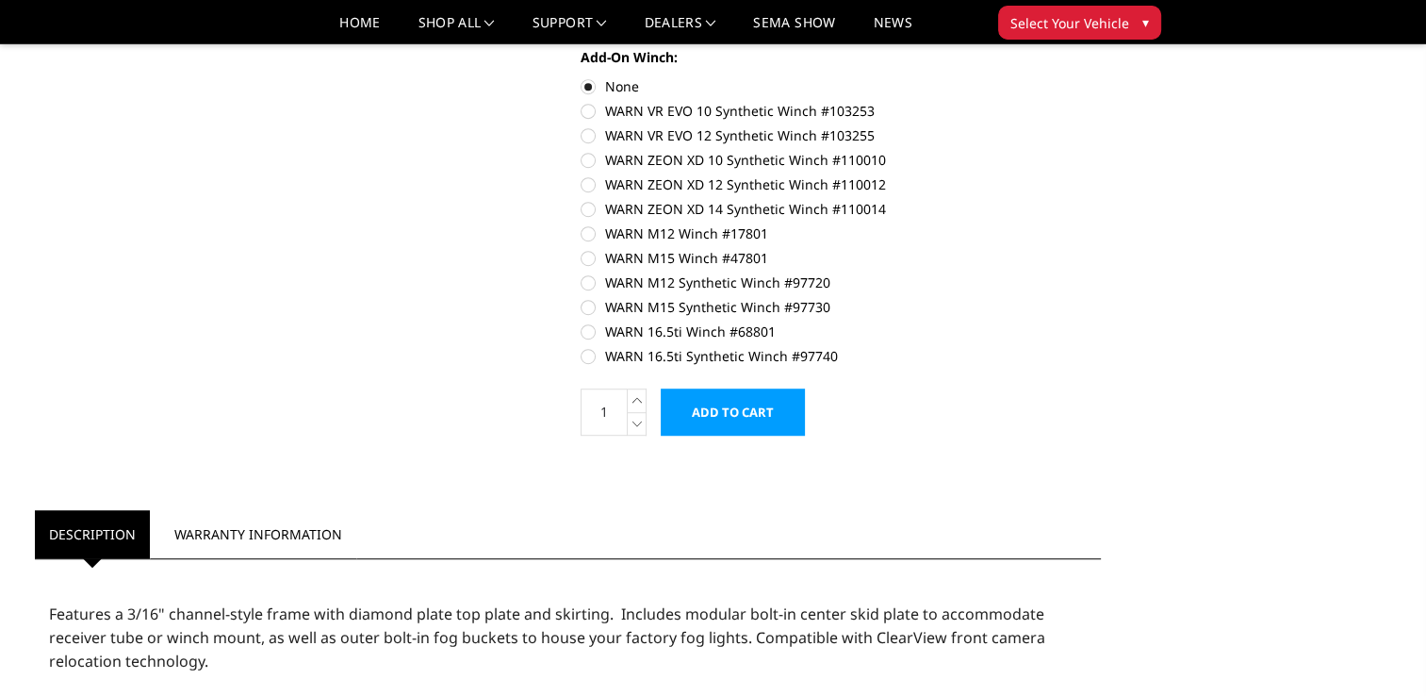
click at [725, 414] on input "Add to Cart" at bounding box center [733, 411] width 144 height 47
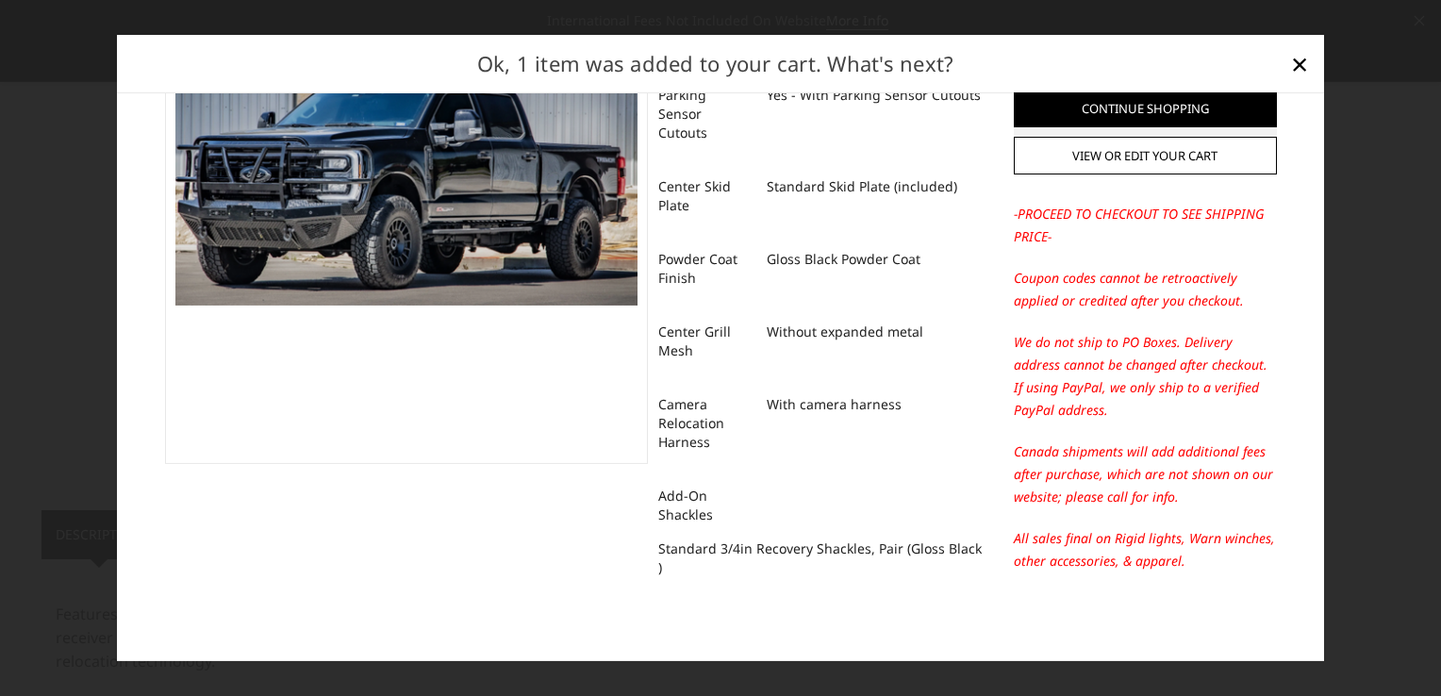
scroll to position [131, 0]
